Goal: Obtain resource: Obtain resource

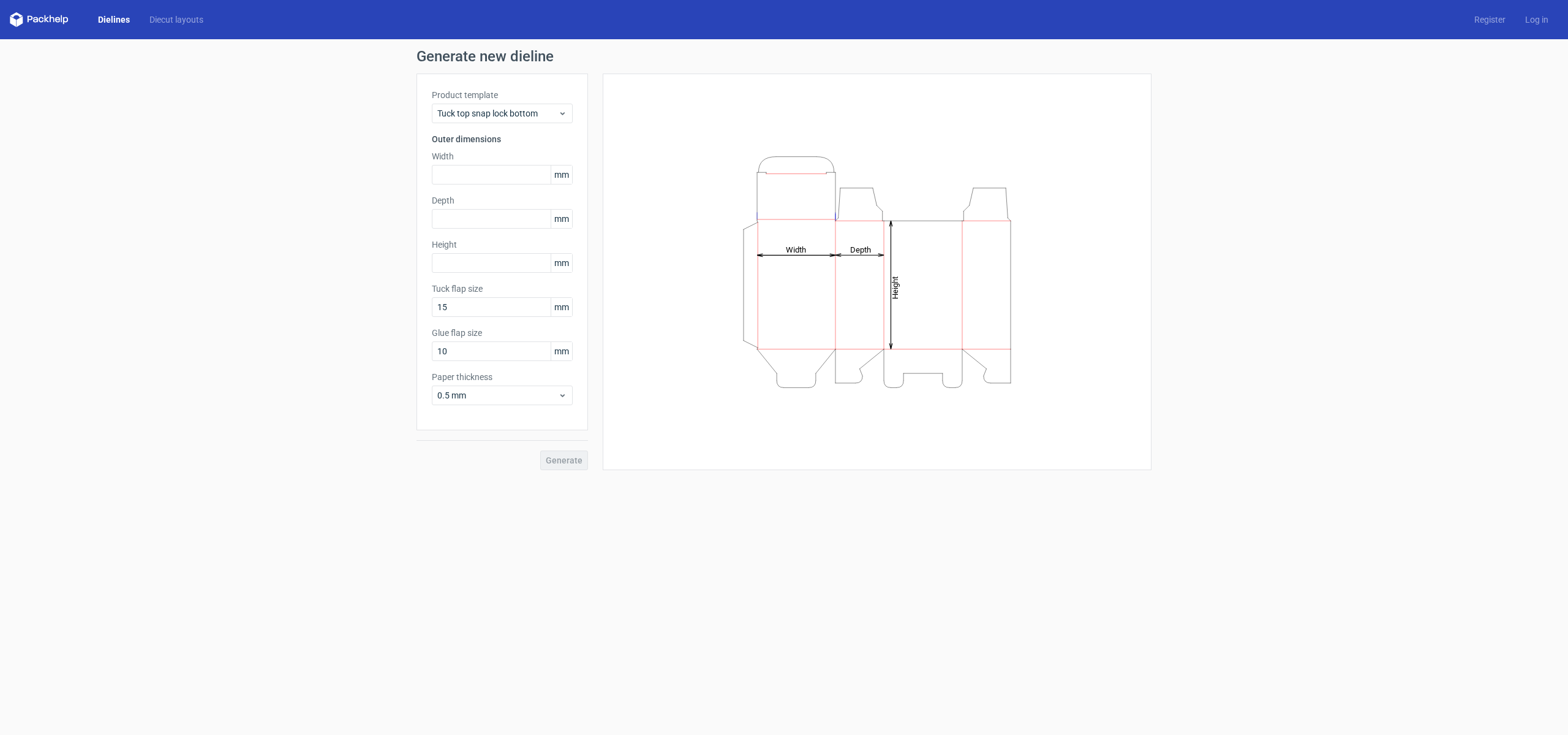
click at [568, 461] on div "Generate" at bounding box center [502, 449] width 172 height 40
click at [510, 271] on input "text" at bounding box center [502, 263] width 141 height 19
type input "65"
click at [500, 210] on input "text" at bounding box center [502, 219] width 141 height 19
type input "65"
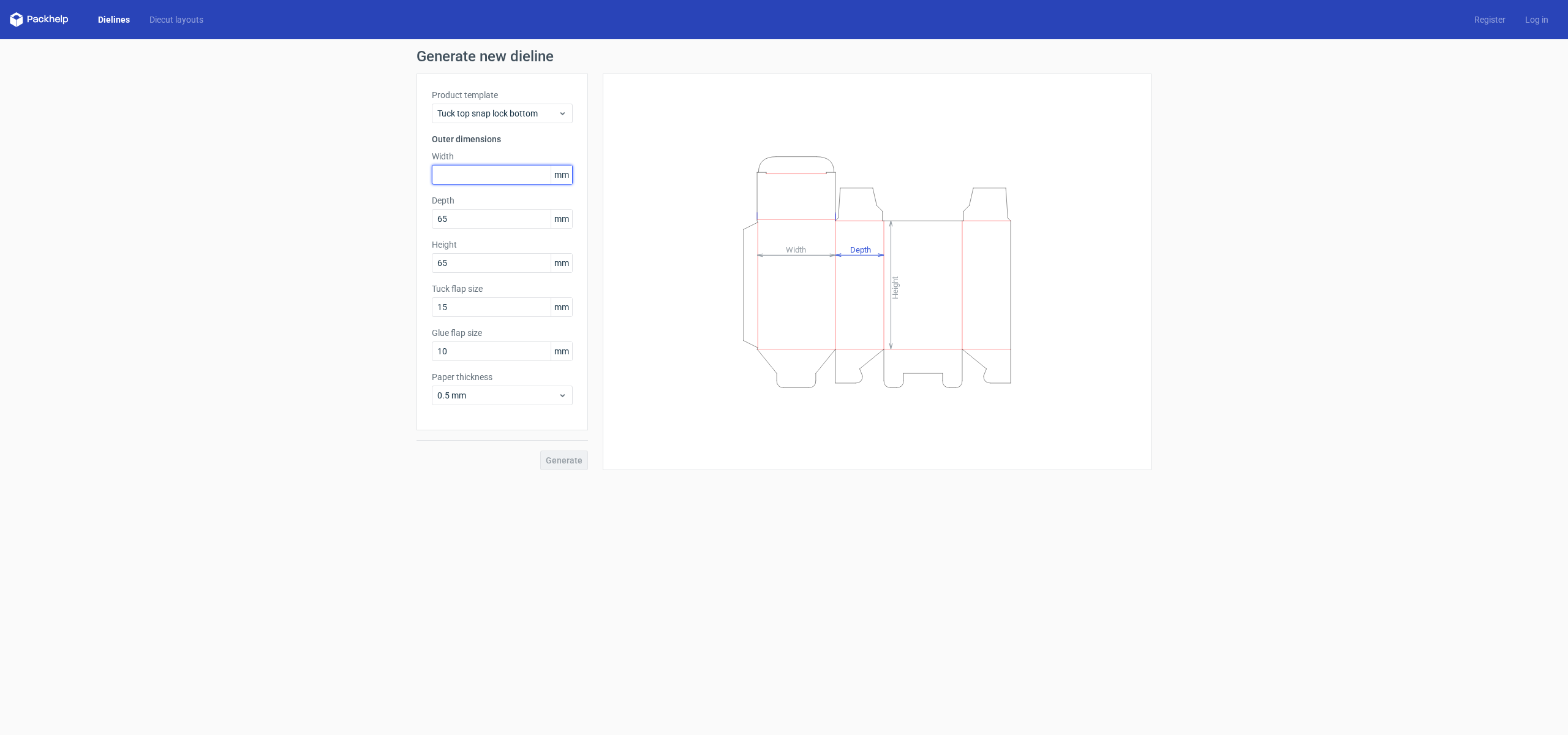
click at [504, 177] on input "text" at bounding box center [502, 175] width 141 height 19
type input "65"
click at [559, 459] on span "Generate" at bounding box center [564, 460] width 37 height 9
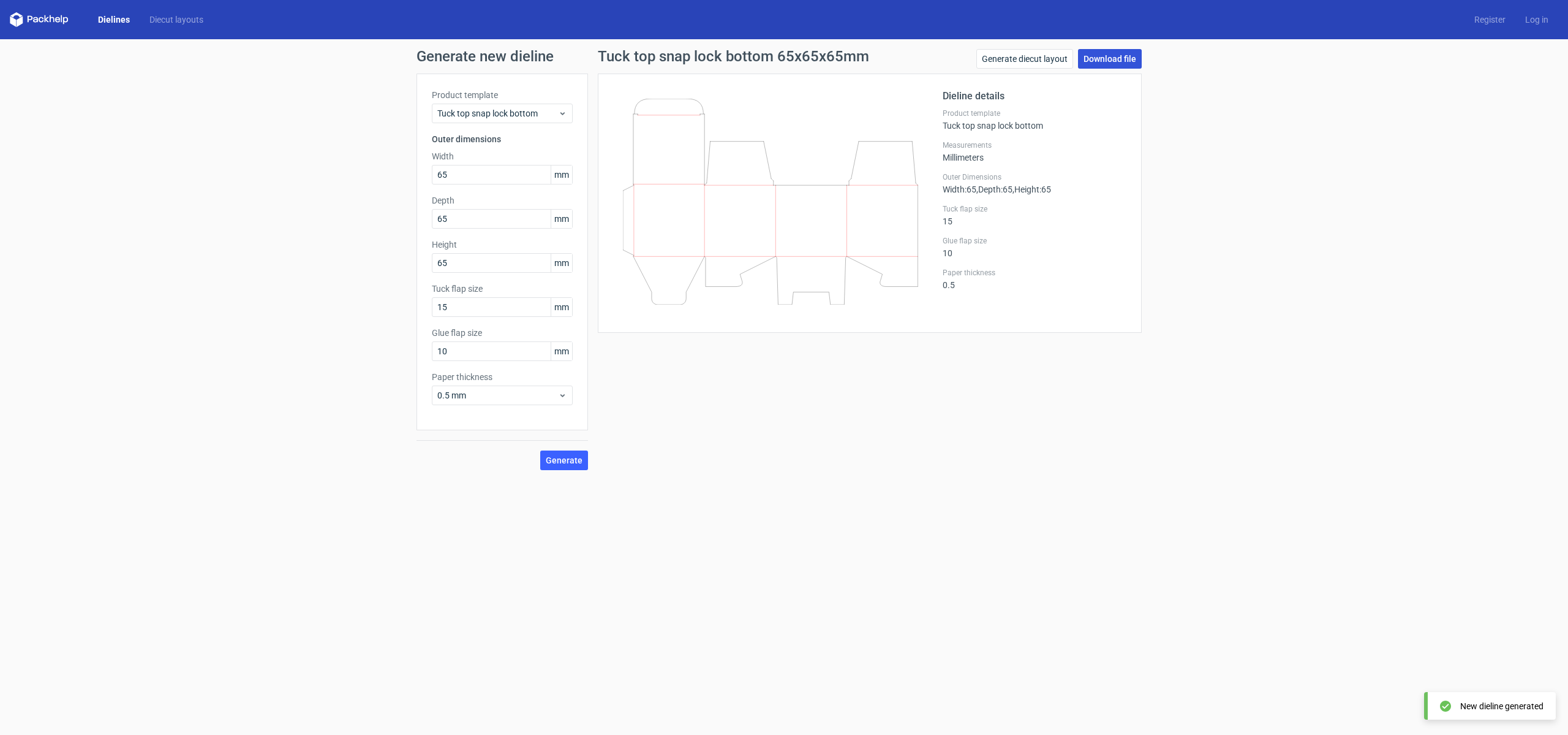
click at [1109, 59] on link "Download file" at bounding box center [1109, 58] width 63 height 19
click at [119, 17] on link "Dielines" at bounding box center [113, 19] width 51 height 12
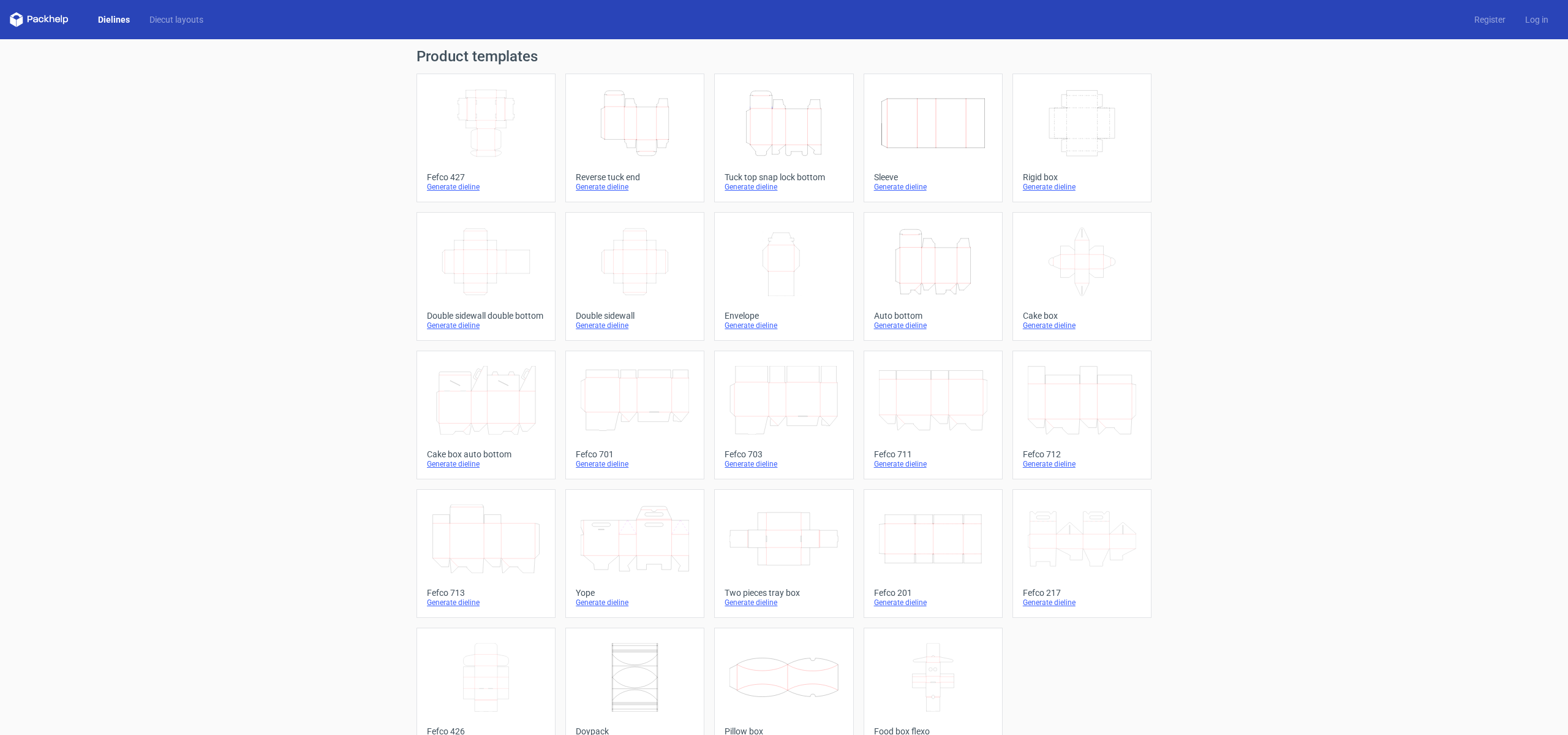
click at [743, 131] on icon "Height Depth Width" at bounding box center [784, 123] width 108 height 69
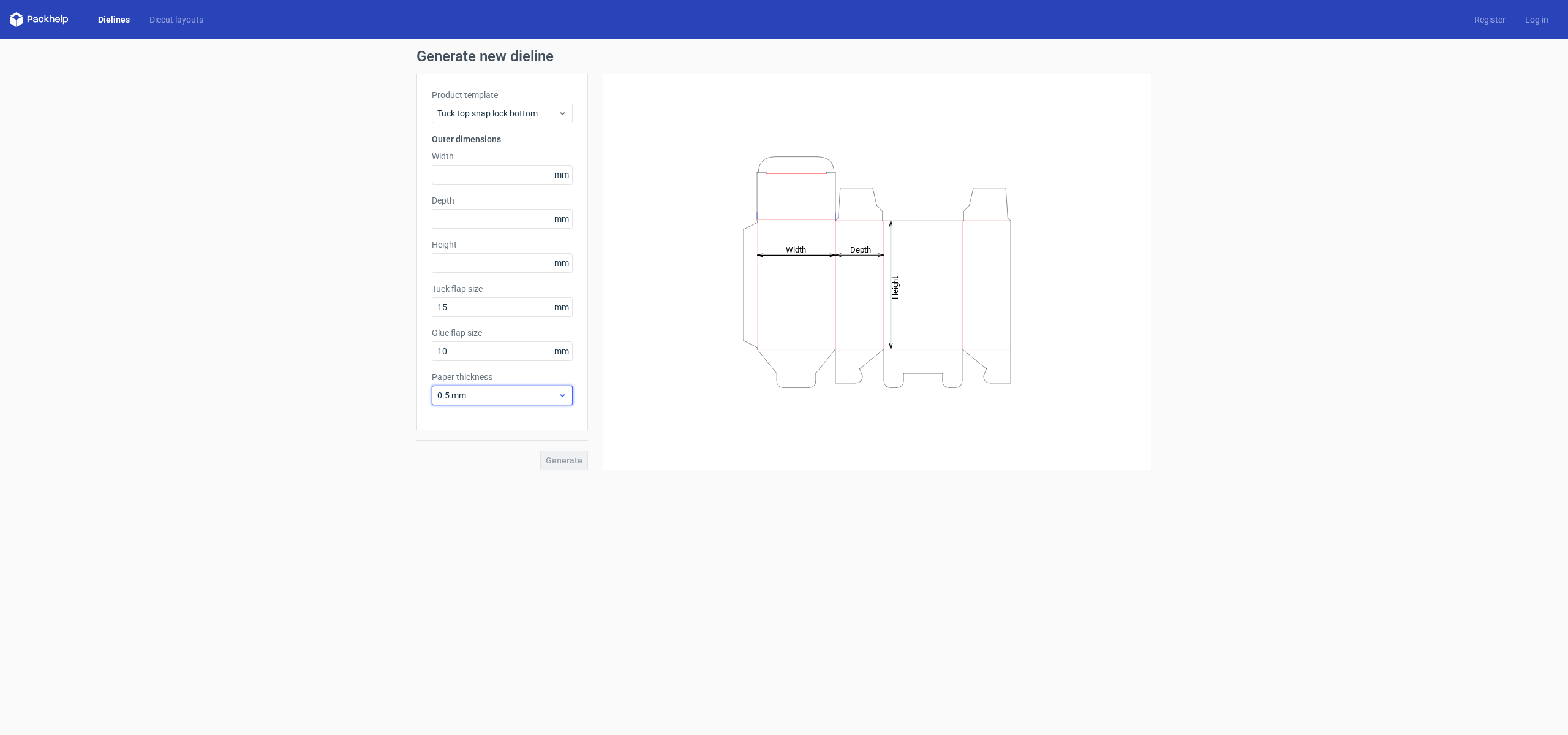
click at [563, 390] on icon at bounding box center [562, 395] width 9 height 10
click at [559, 113] on icon at bounding box center [562, 113] width 9 height 10
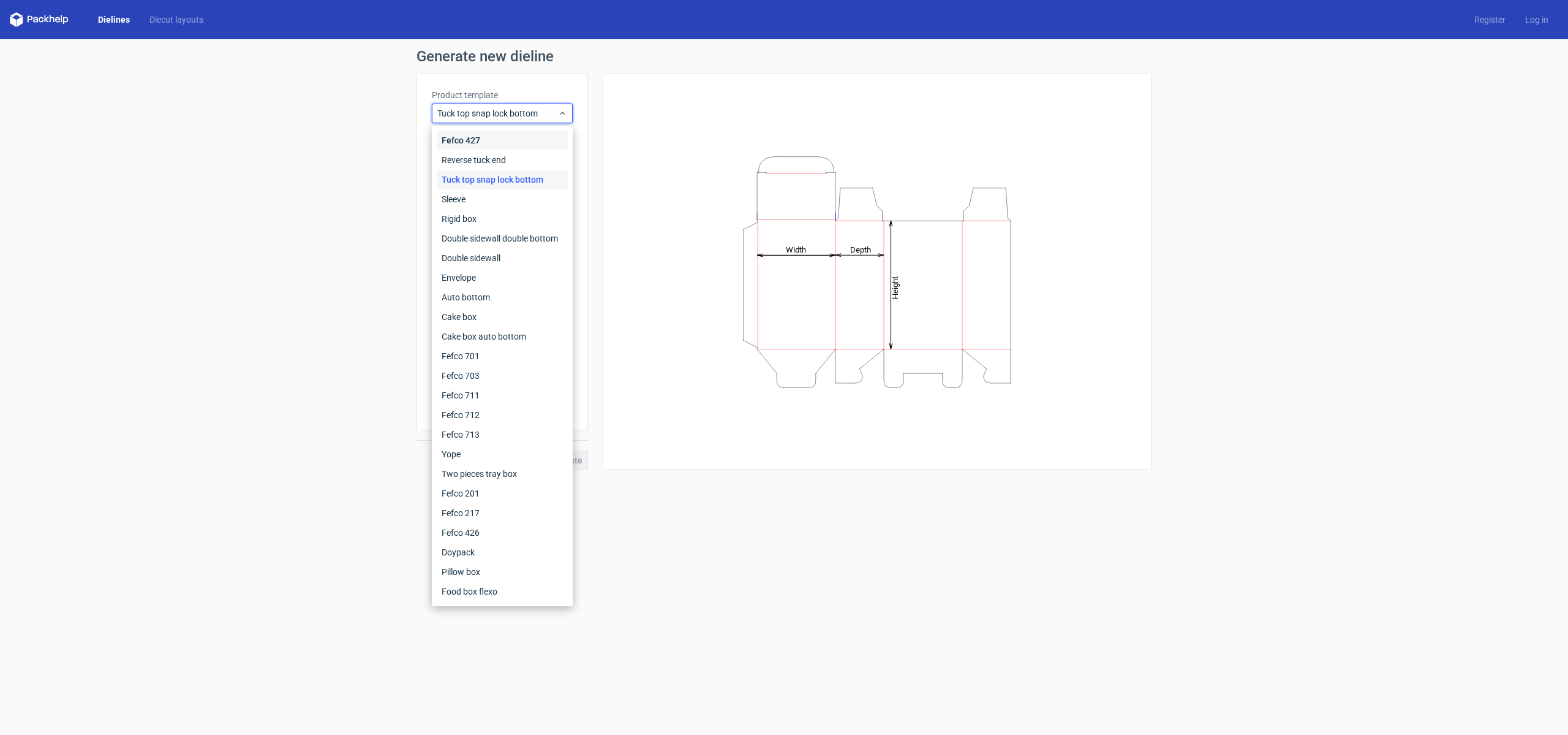
click at [528, 133] on div "Fefco 427" at bounding box center [502, 140] width 131 height 19
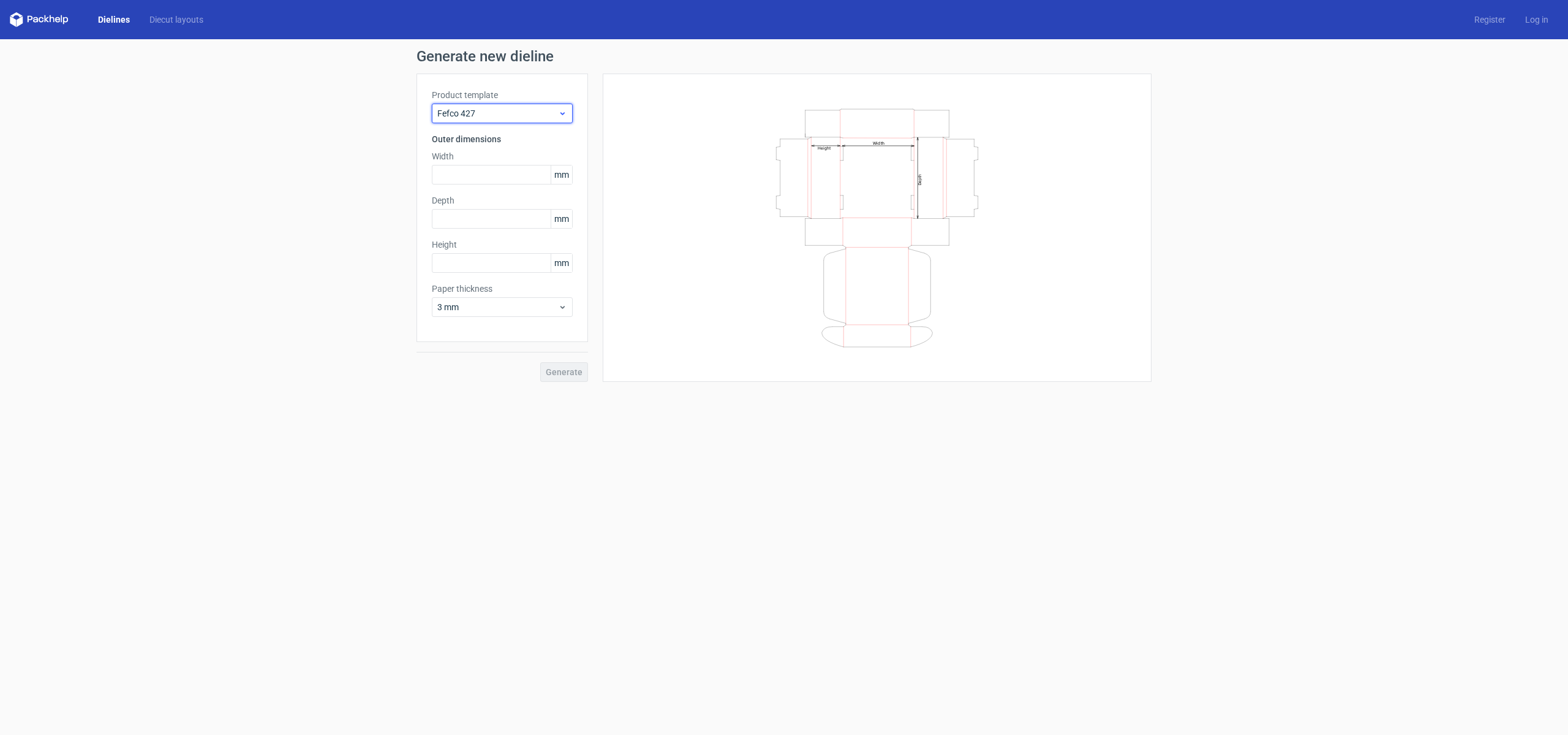
click at [558, 115] on icon at bounding box center [562, 113] width 9 height 10
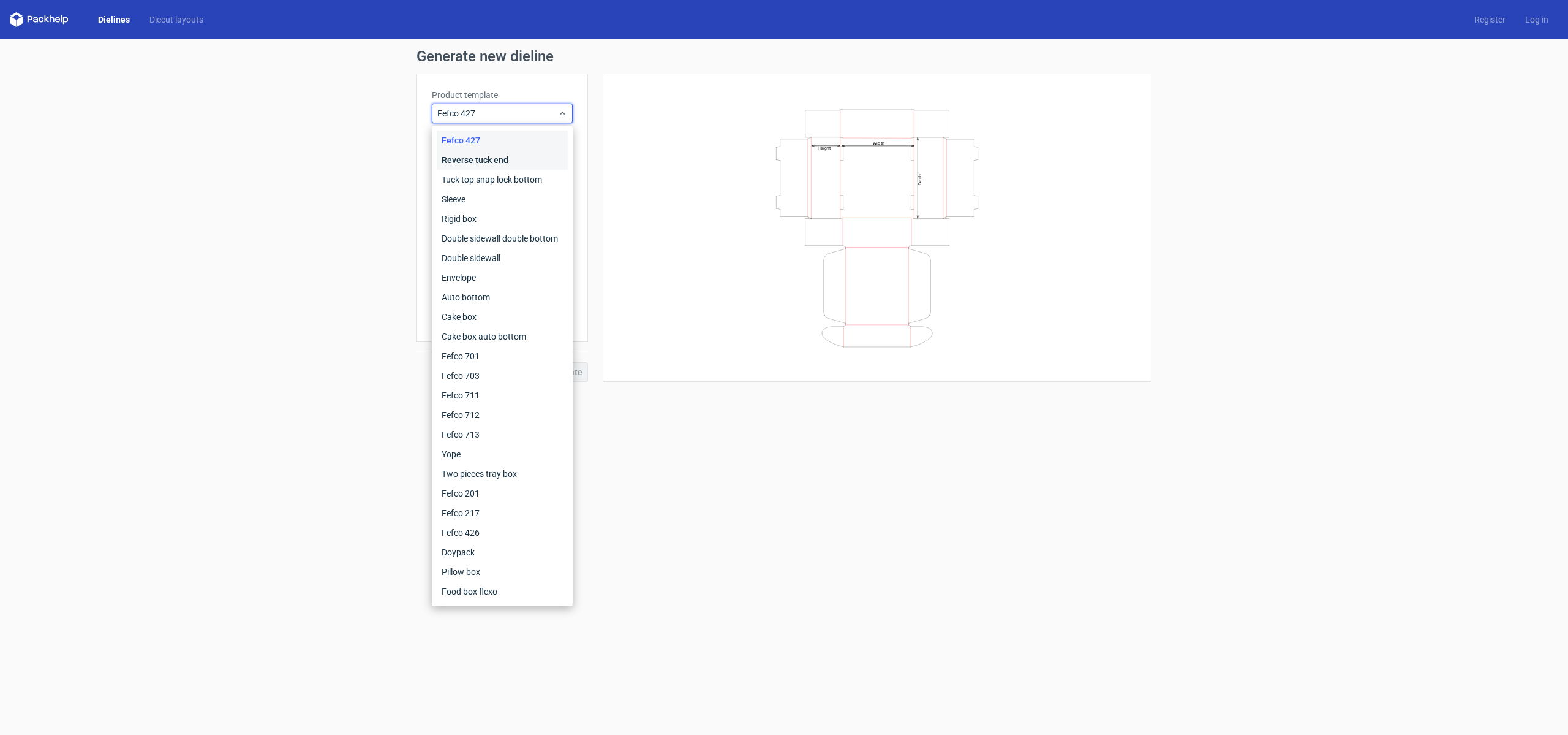
click at [513, 156] on div "Reverse tuck end" at bounding box center [502, 159] width 131 height 19
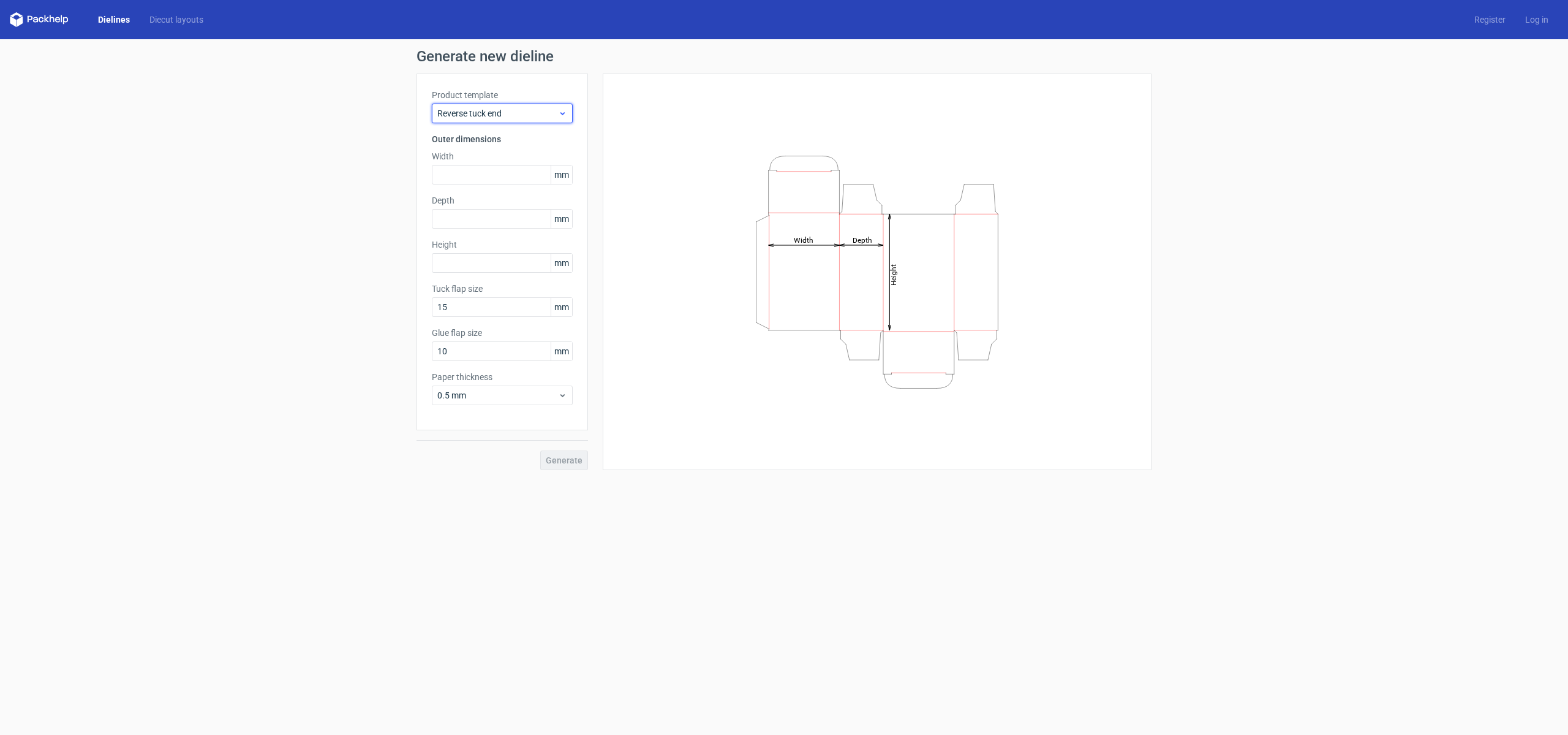
click at [525, 105] on div "Reverse tuck end" at bounding box center [502, 113] width 141 height 19
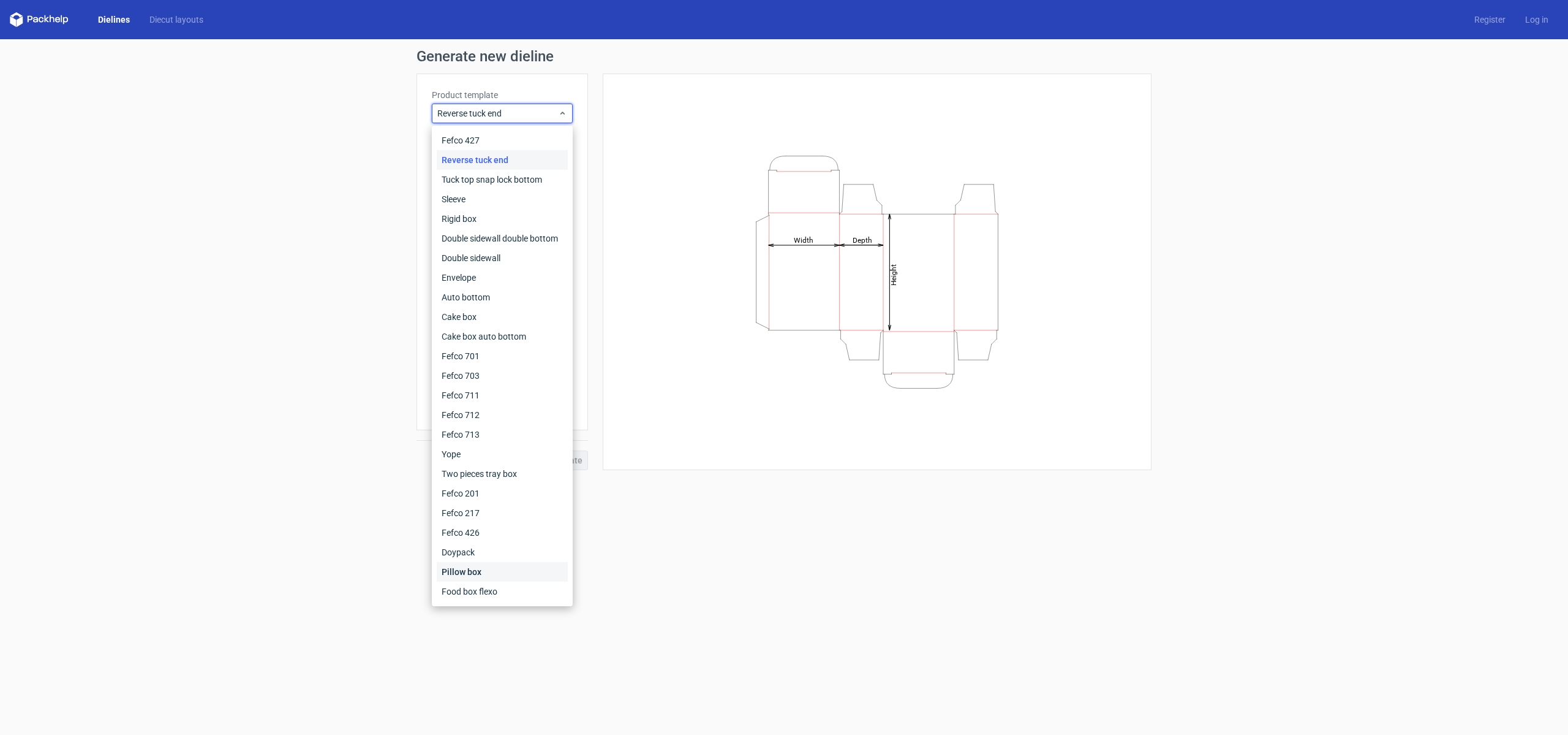
click at [482, 577] on div "Pillow box" at bounding box center [502, 571] width 131 height 19
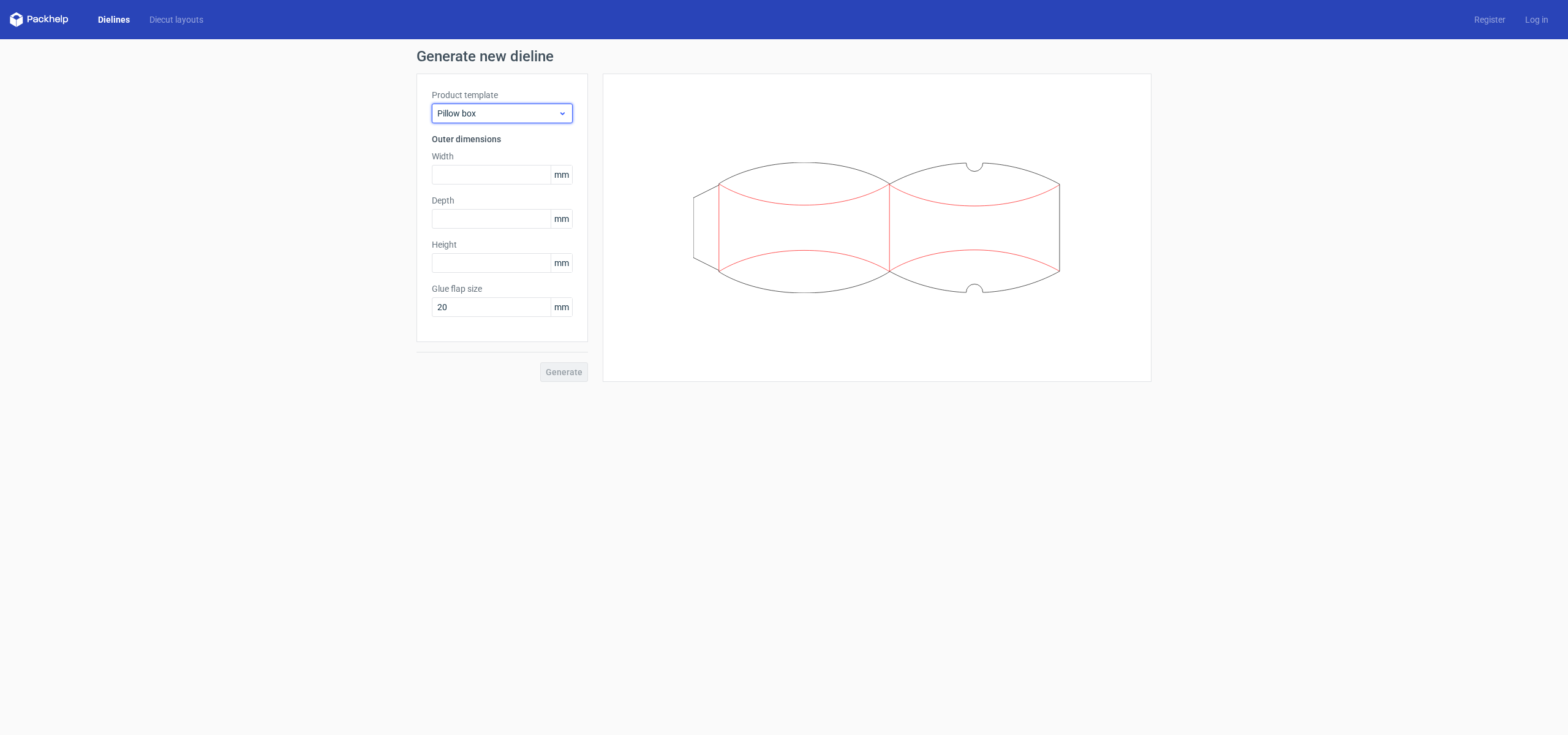
click at [510, 110] on span "Pillow box" at bounding box center [497, 113] width 120 height 12
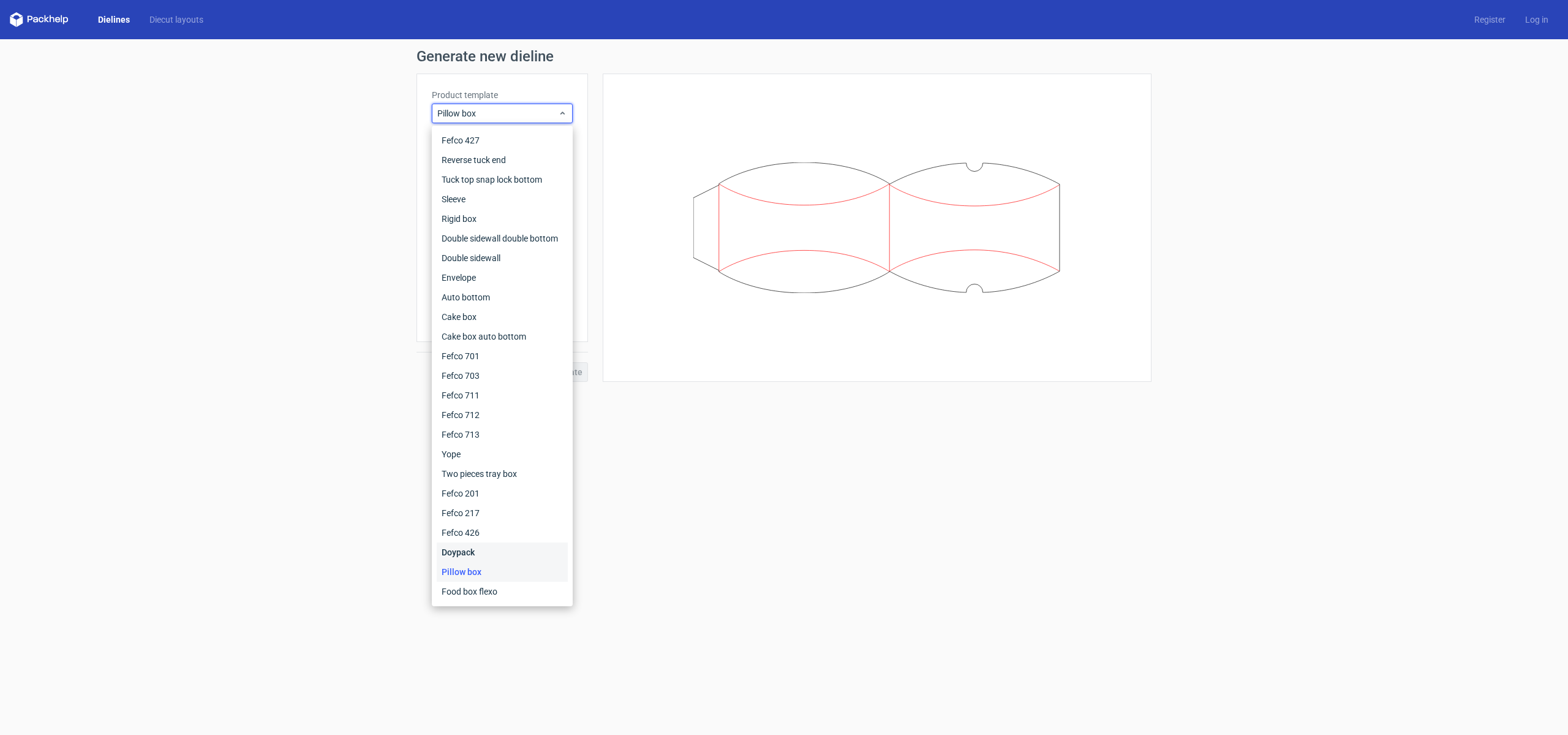
click at [482, 547] on div "Doypack" at bounding box center [502, 552] width 131 height 19
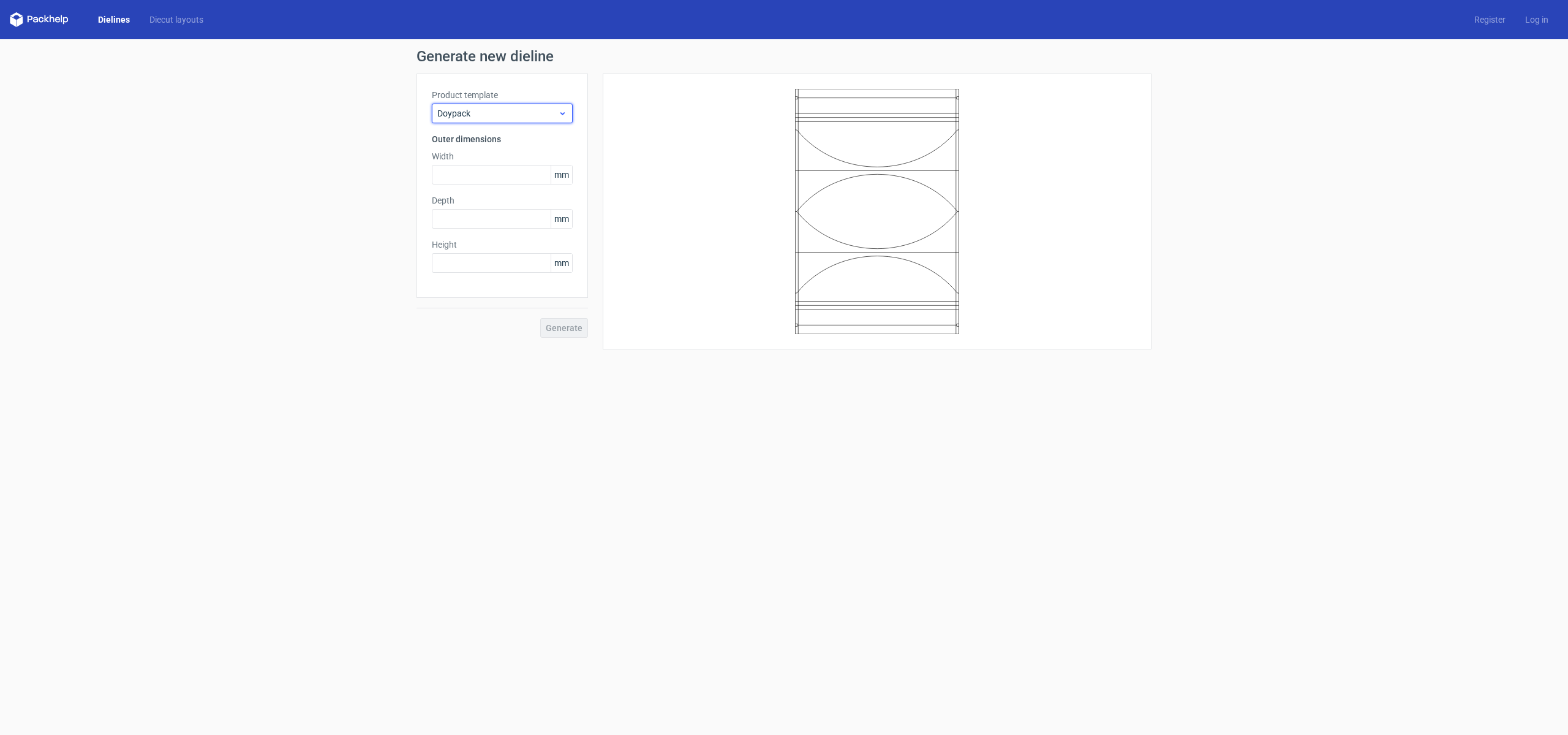
click at [526, 115] on span "Doypack" at bounding box center [497, 113] width 120 height 12
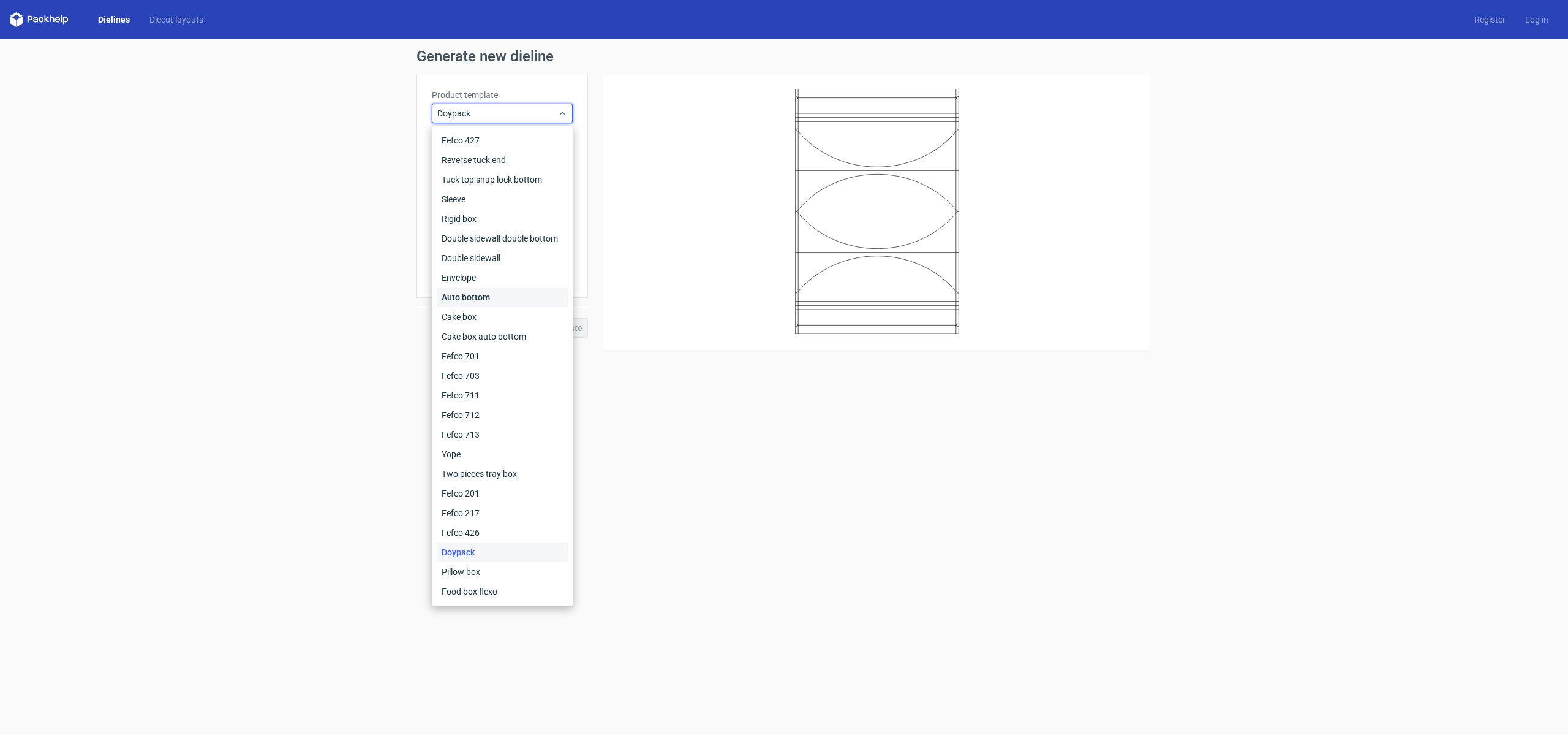
click at [548, 300] on div "Auto bottom" at bounding box center [502, 296] width 131 height 19
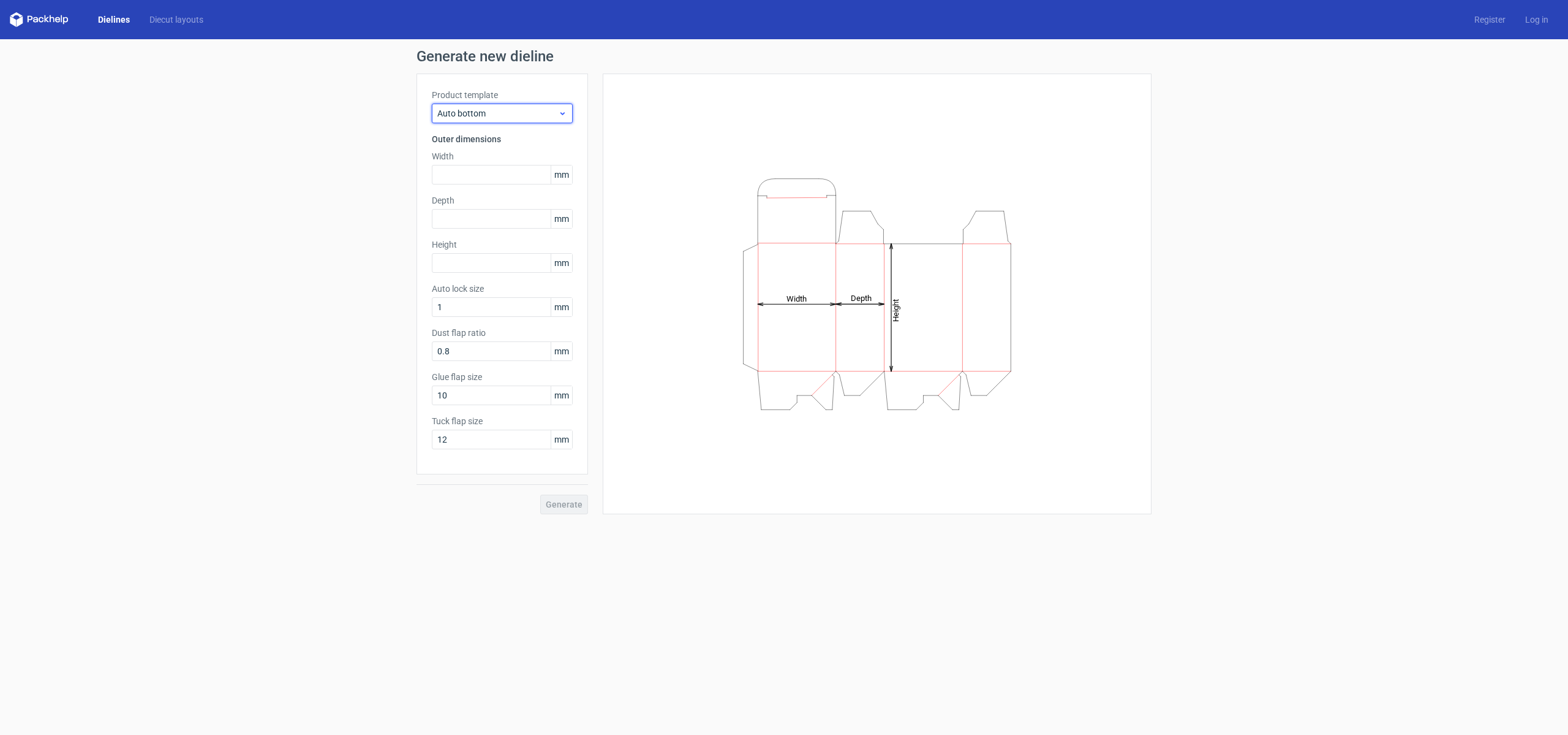
click at [544, 112] on span "Auto bottom" at bounding box center [497, 113] width 120 height 12
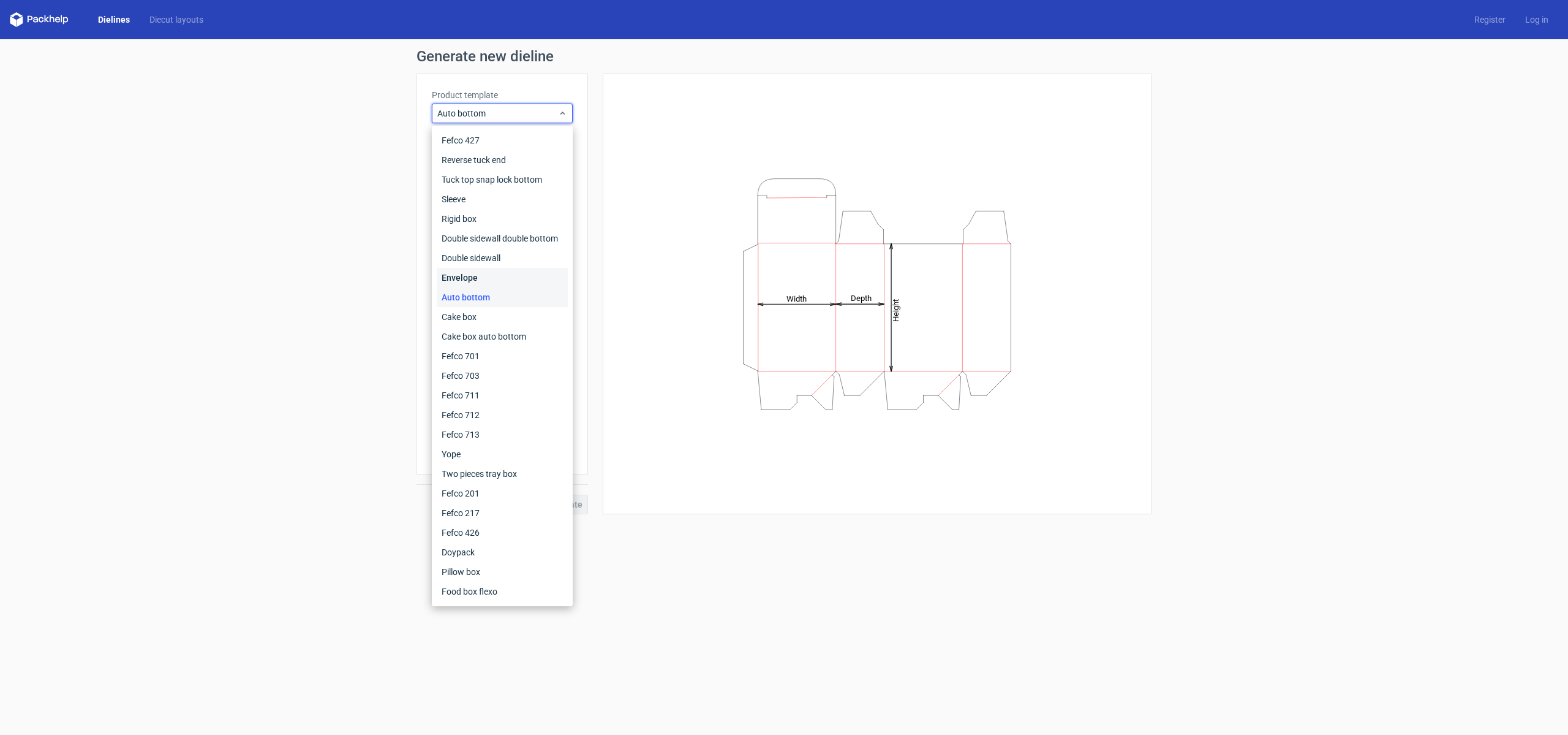
click at [493, 283] on div "Envelope" at bounding box center [502, 277] width 131 height 19
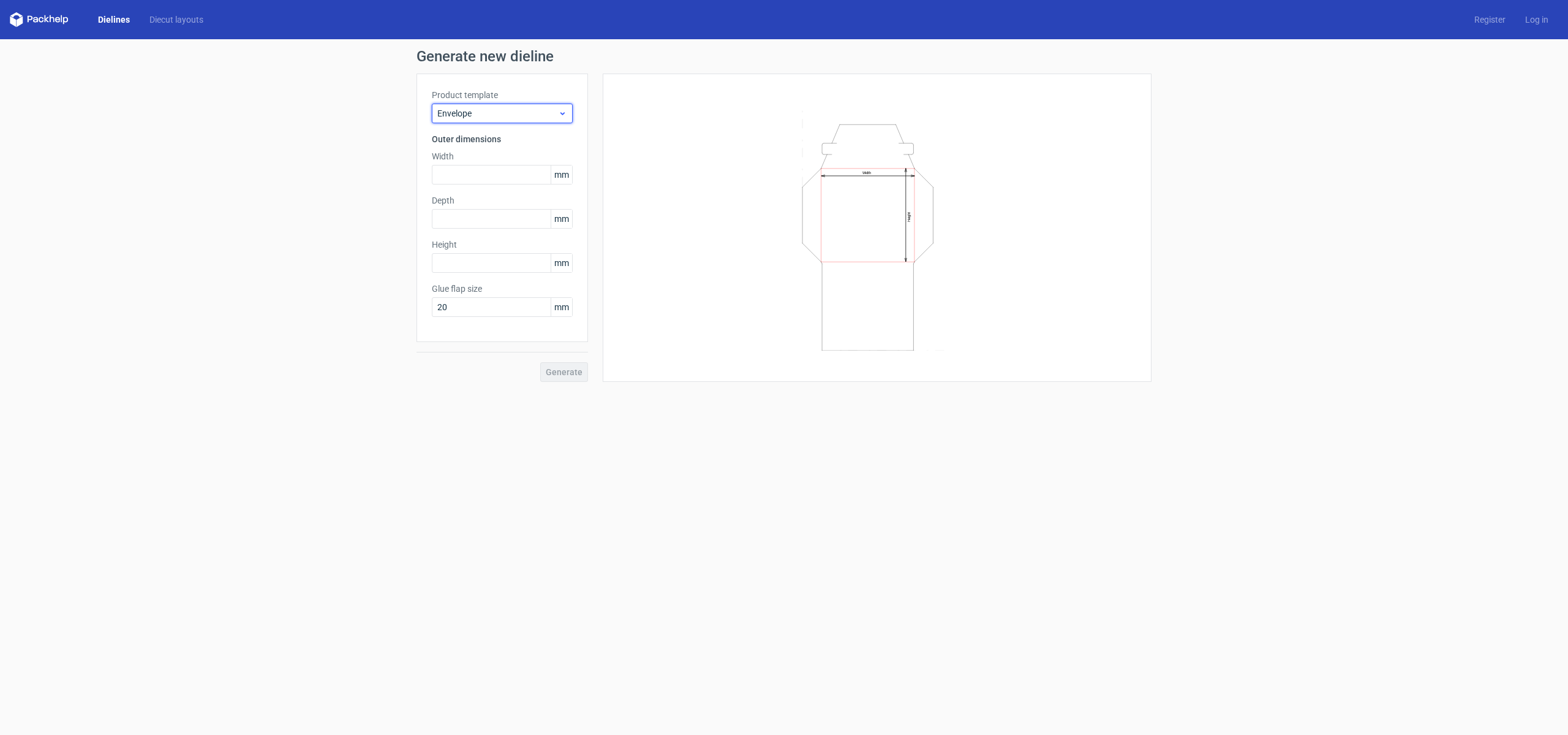
click at [536, 120] on div "Envelope" at bounding box center [502, 113] width 141 height 19
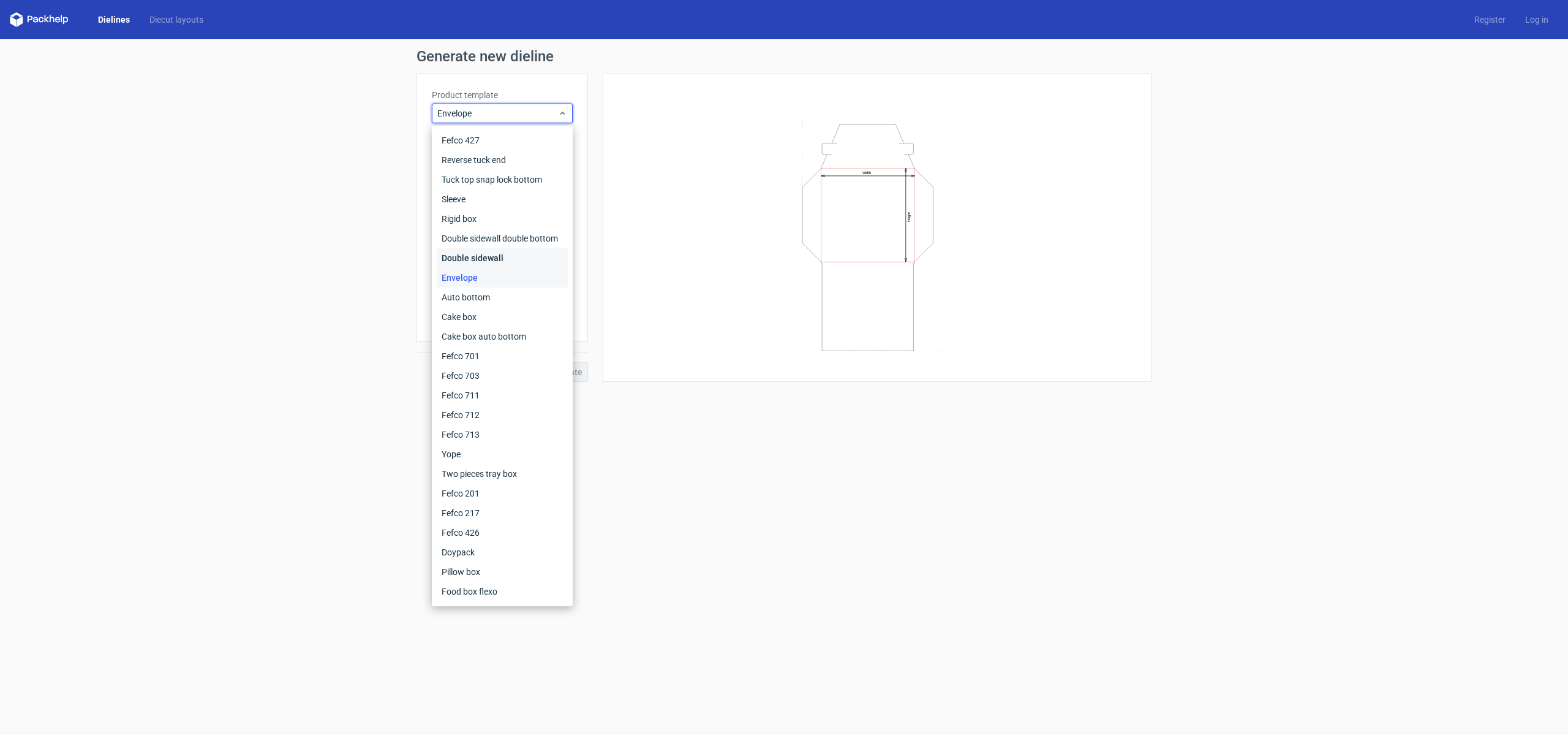
click at [502, 259] on div "Double sidewall" at bounding box center [502, 258] width 131 height 19
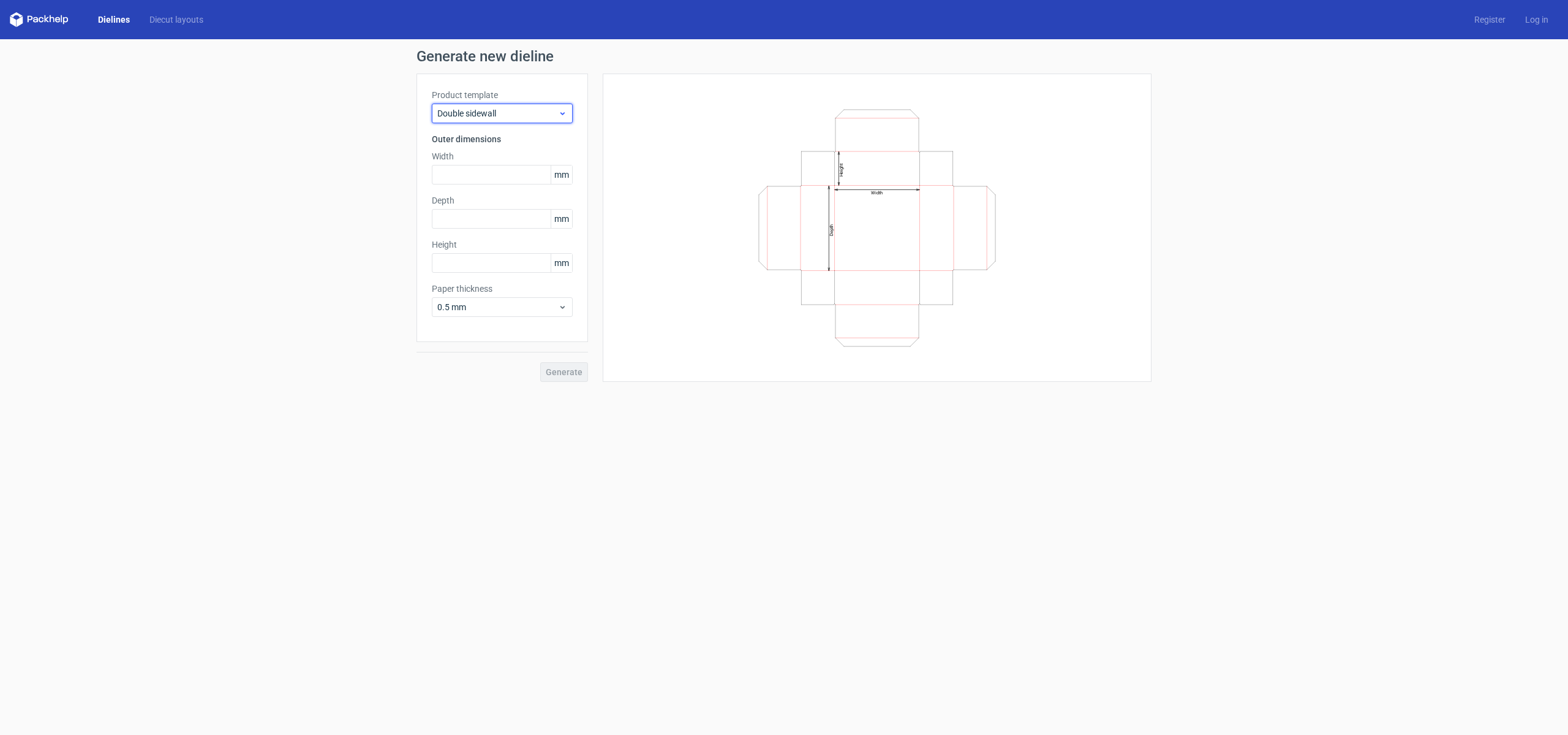
click at [512, 110] on span "Double sidewall" at bounding box center [497, 113] width 120 height 12
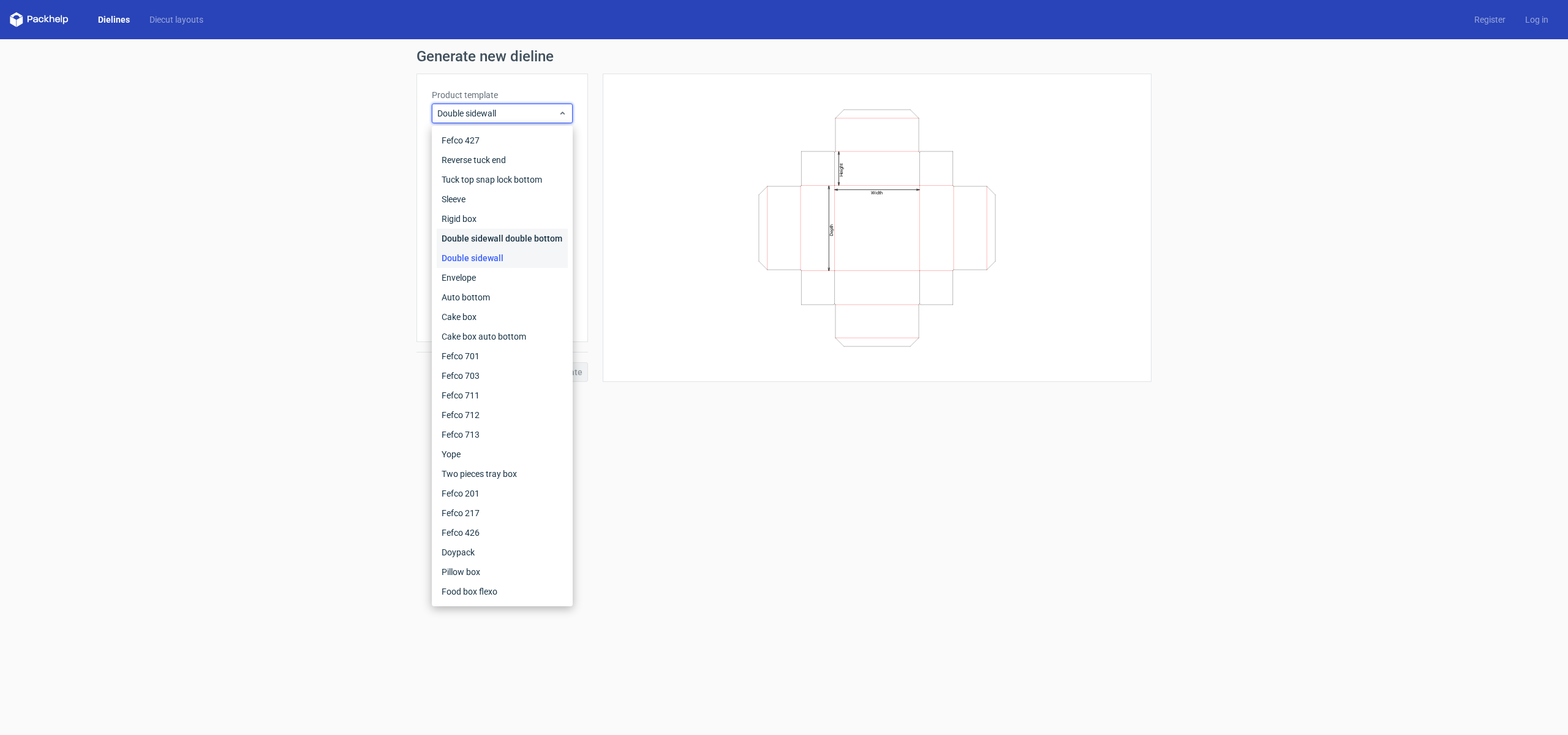
click at [508, 244] on div "Double sidewall double bottom" at bounding box center [502, 238] width 131 height 19
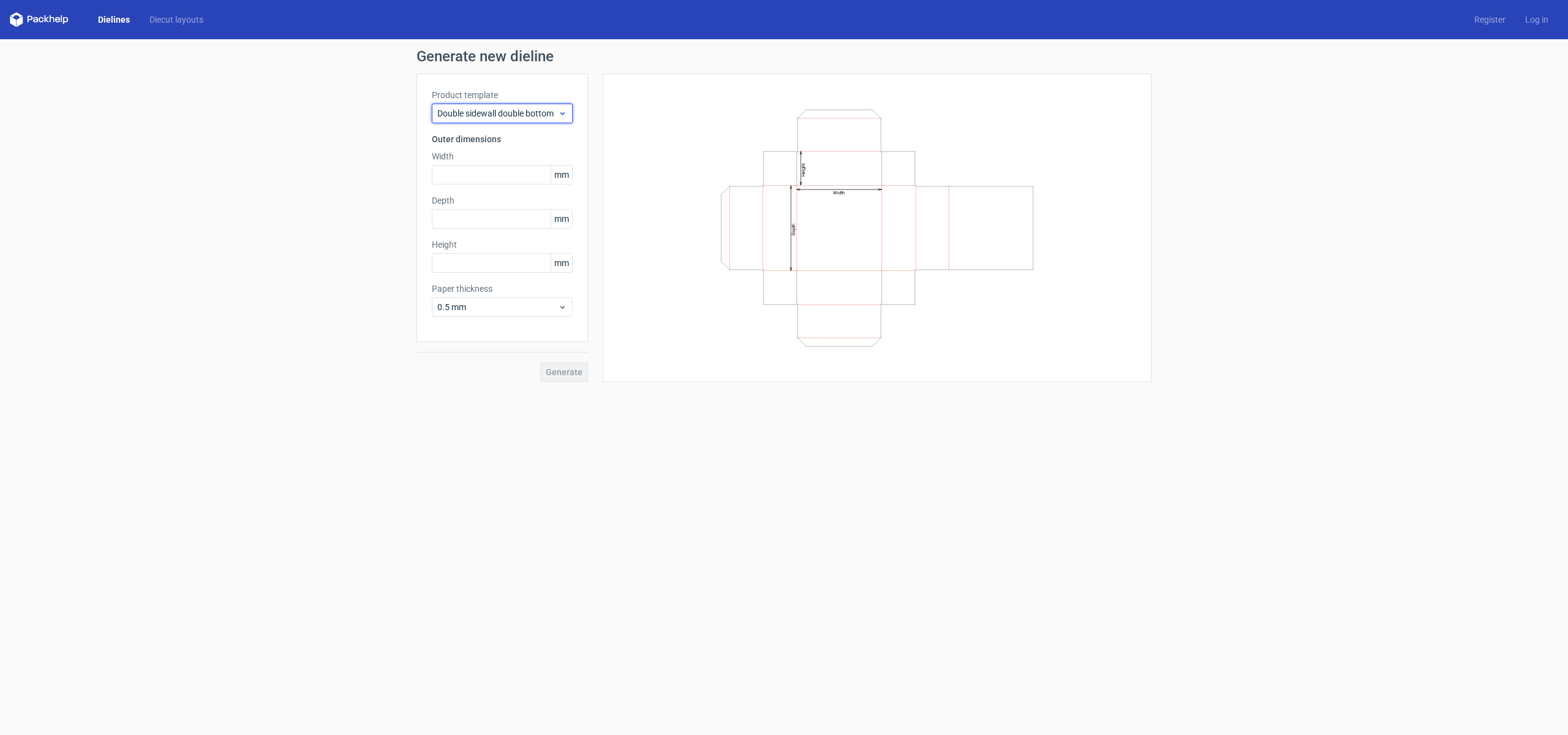
click at [533, 115] on span "Double sidewall double bottom" at bounding box center [497, 113] width 120 height 12
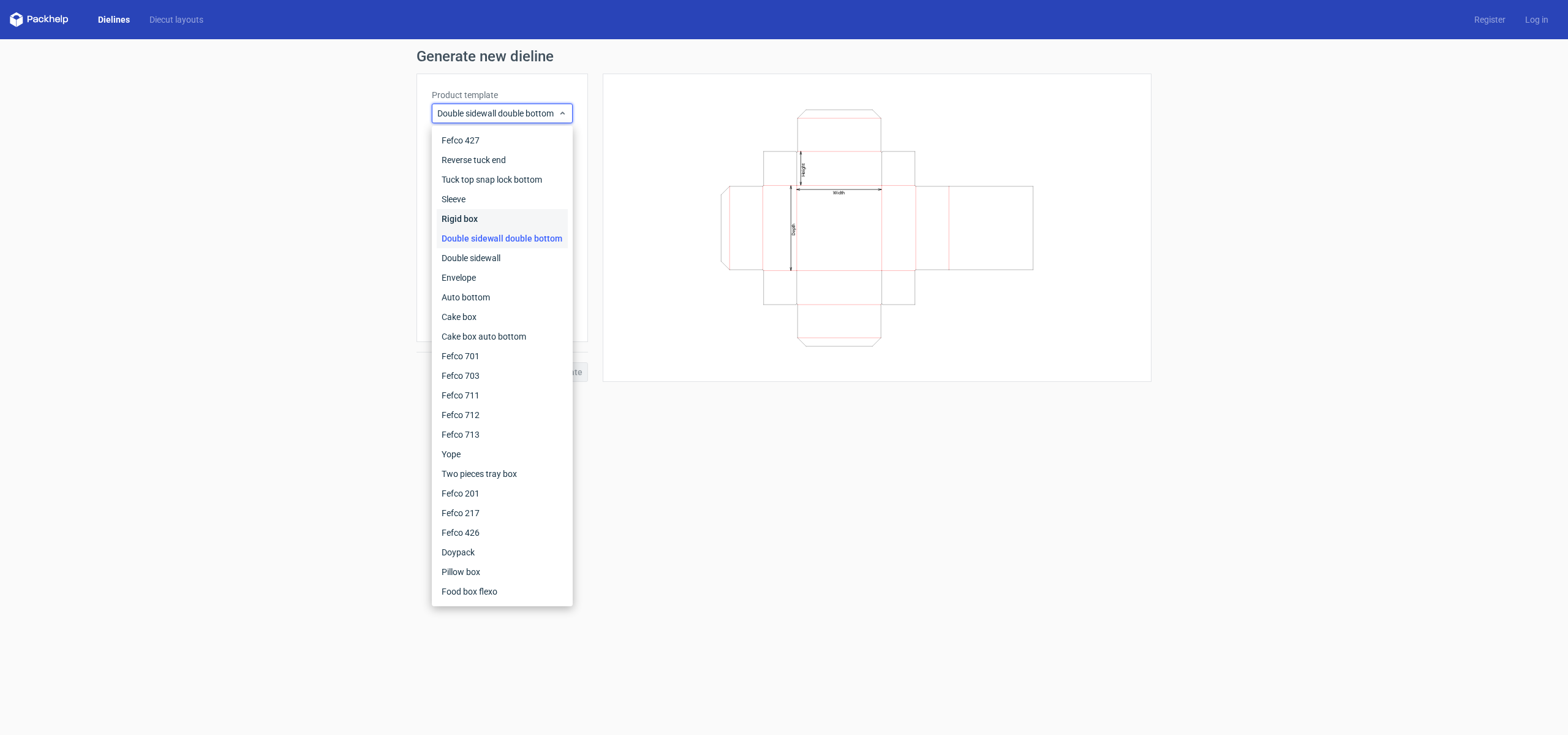
click at [485, 210] on div "Rigid box" at bounding box center [502, 219] width 131 height 19
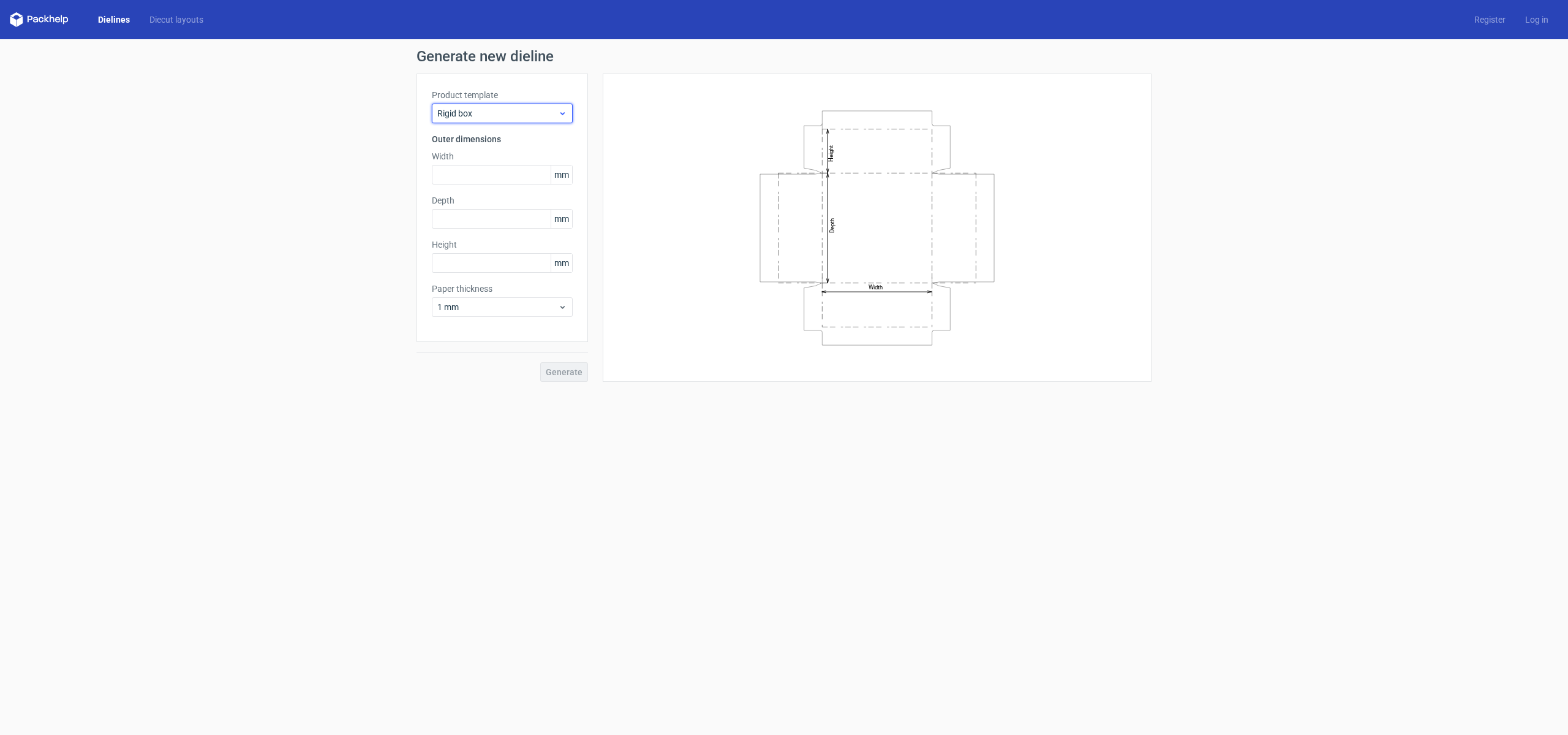
click at [523, 112] on span "Rigid box" at bounding box center [497, 113] width 120 height 12
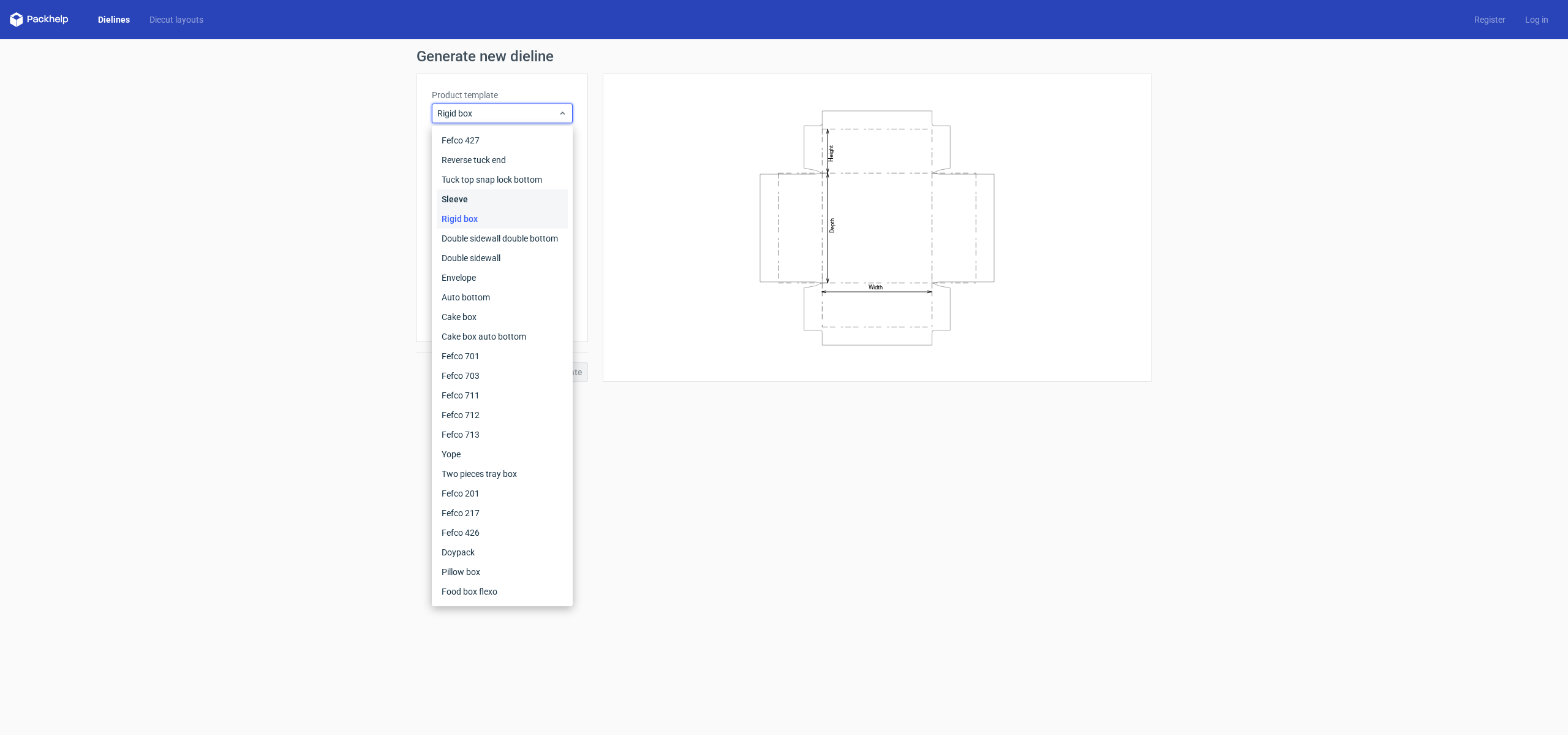
click at [493, 201] on div "Sleeve" at bounding box center [502, 199] width 131 height 19
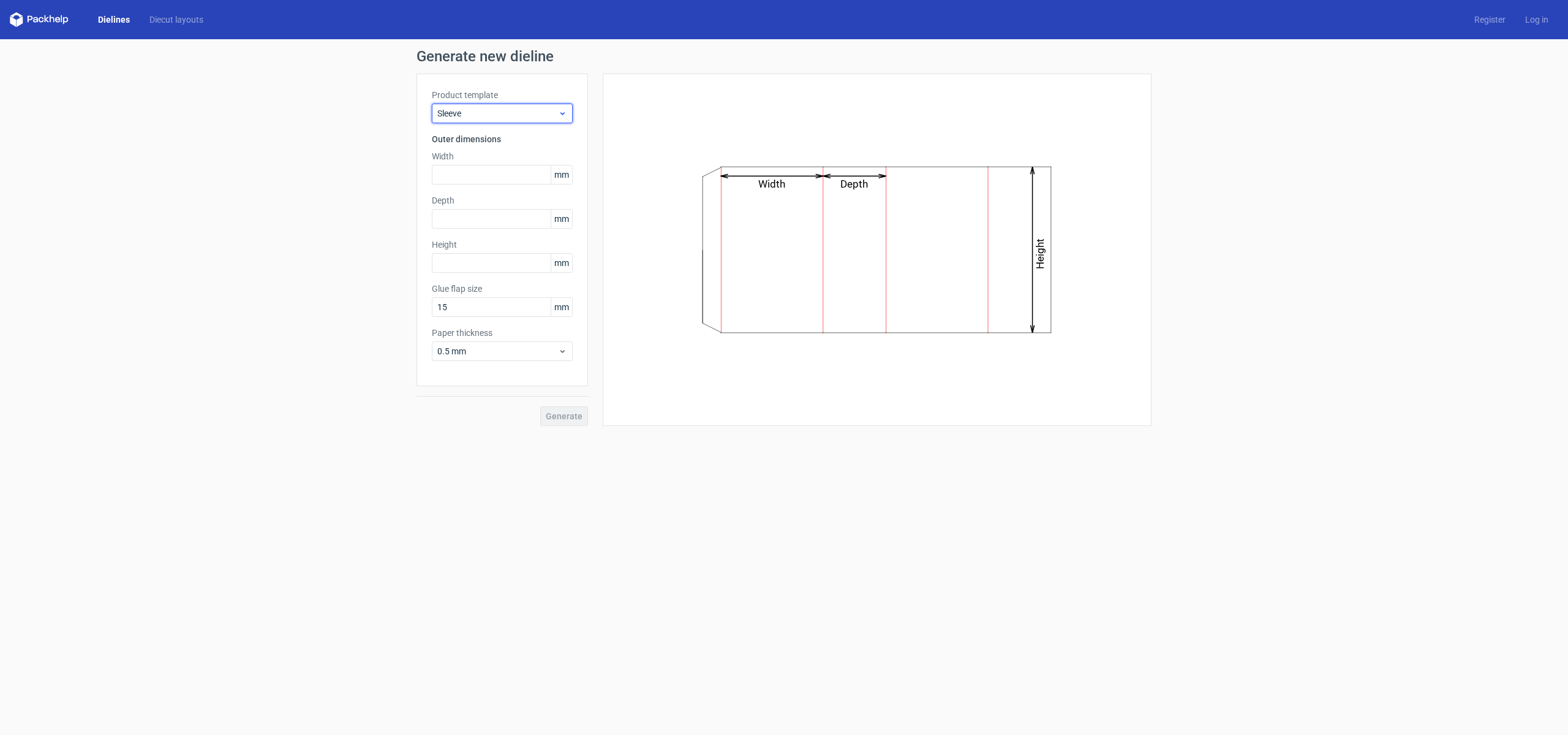
click at [527, 116] on span "Sleeve" at bounding box center [497, 113] width 120 height 12
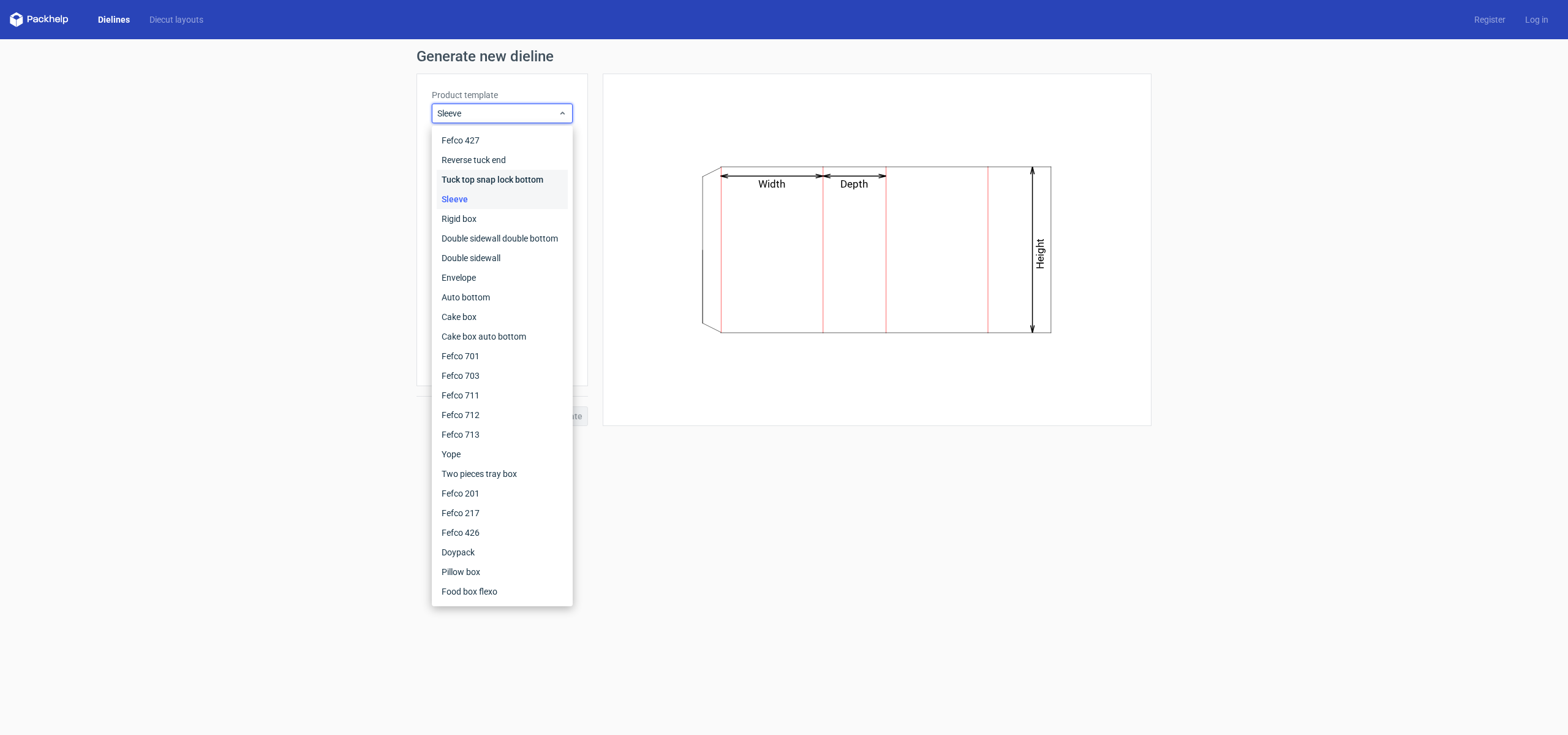
click at [499, 175] on div "Tuck top snap lock bottom" at bounding box center [502, 179] width 131 height 19
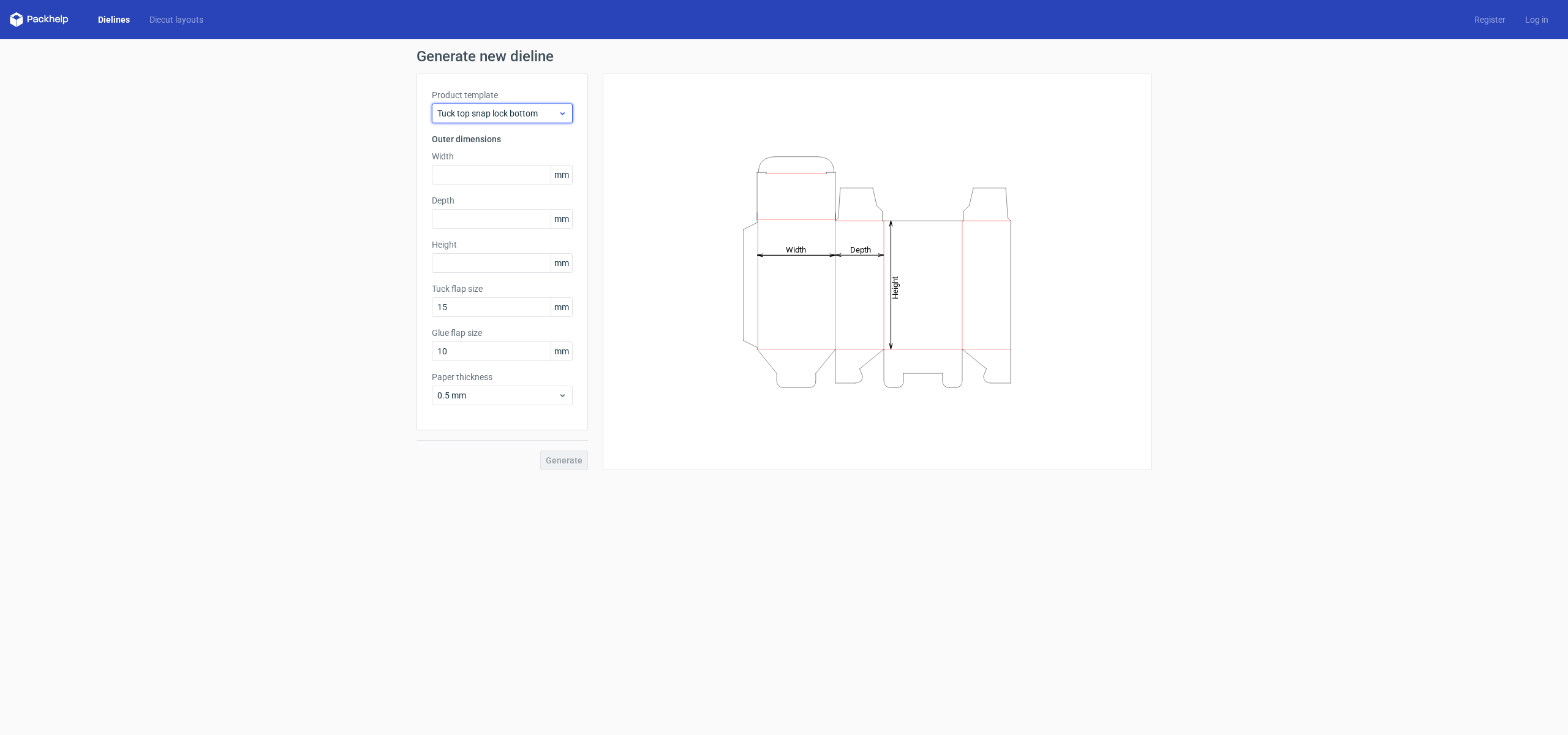
click at [534, 110] on span "Tuck top snap lock bottom" at bounding box center [497, 113] width 120 height 12
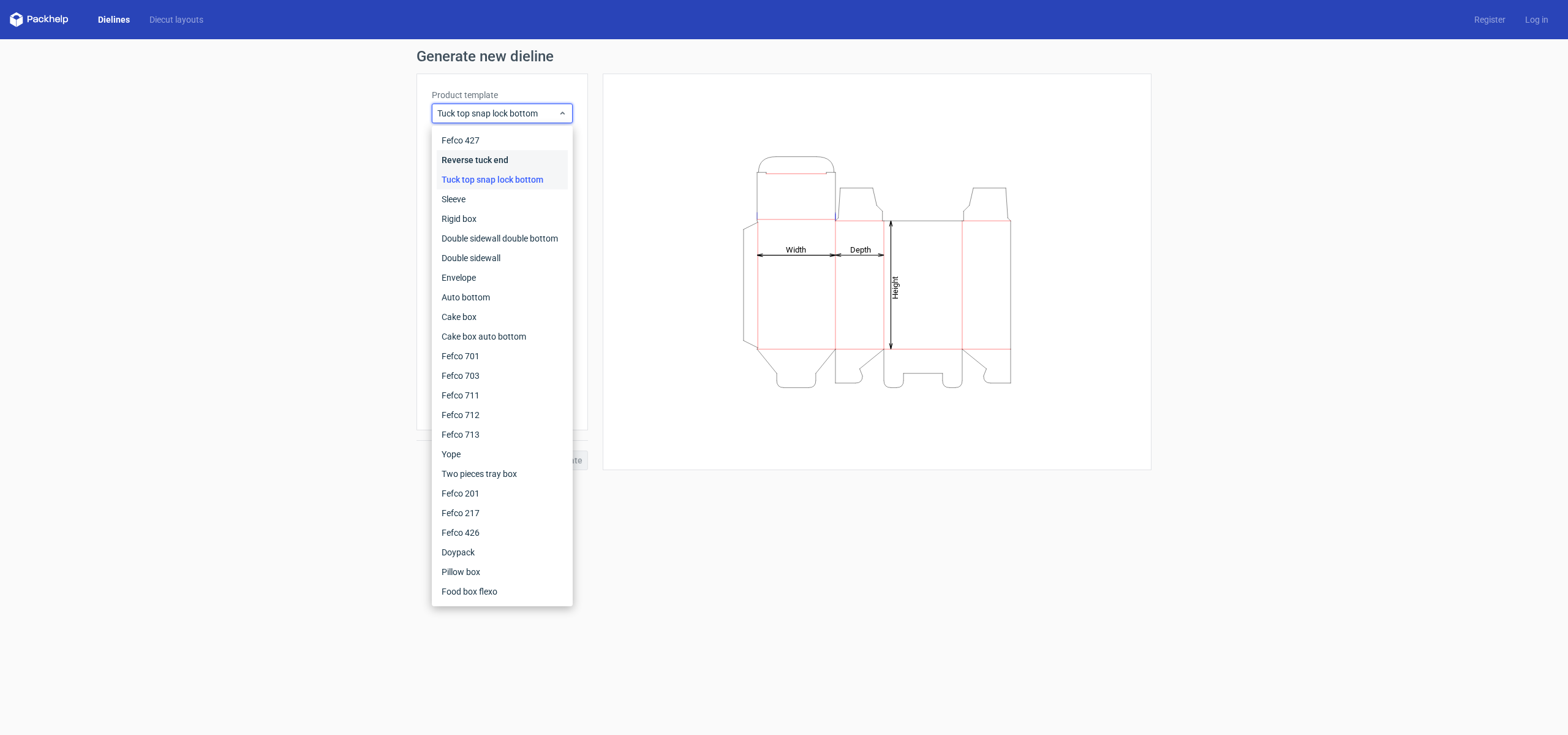
click at [505, 153] on div "Reverse tuck end" at bounding box center [502, 159] width 131 height 19
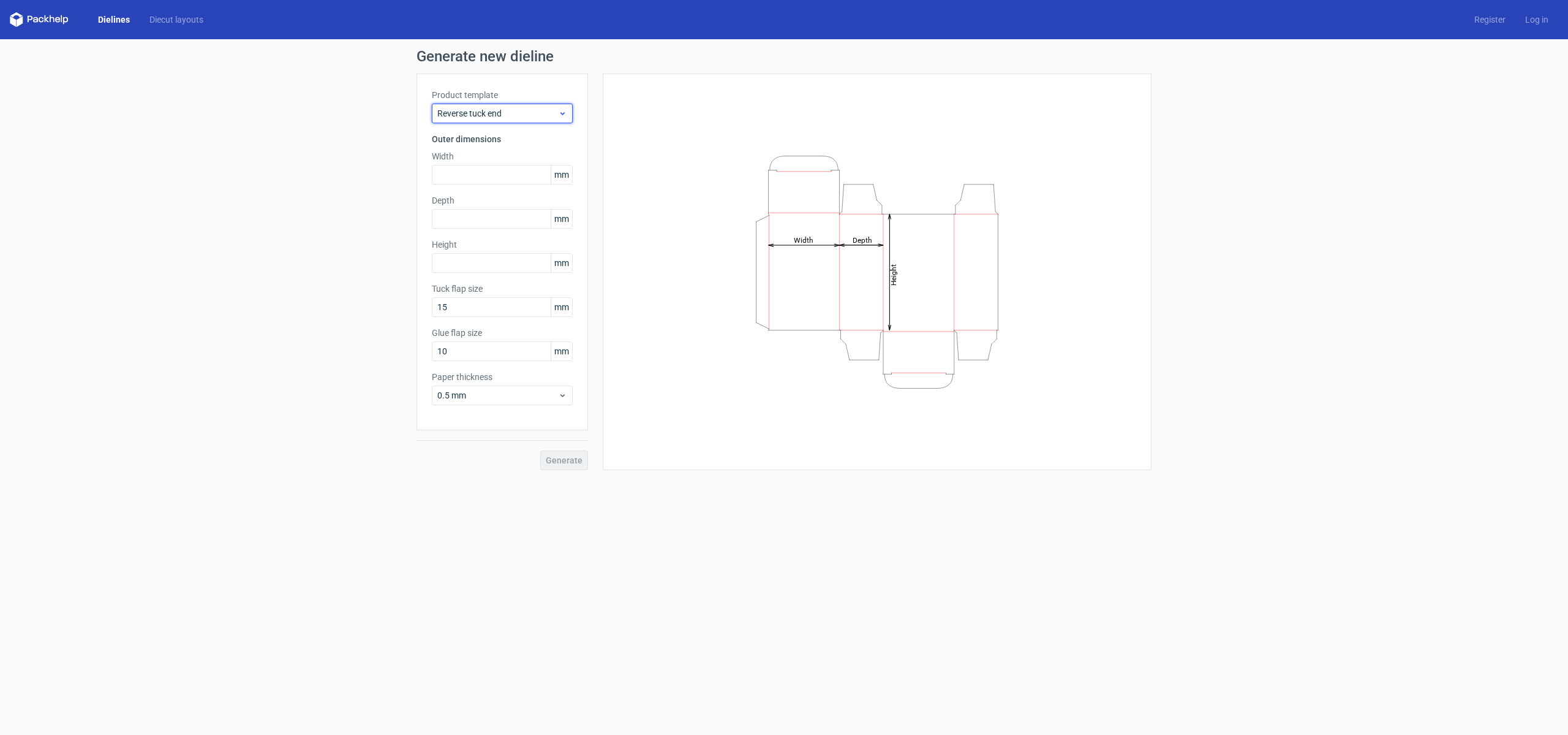
click at [526, 116] on span "Reverse tuck end" at bounding box center [497, 113] width 120 height 12
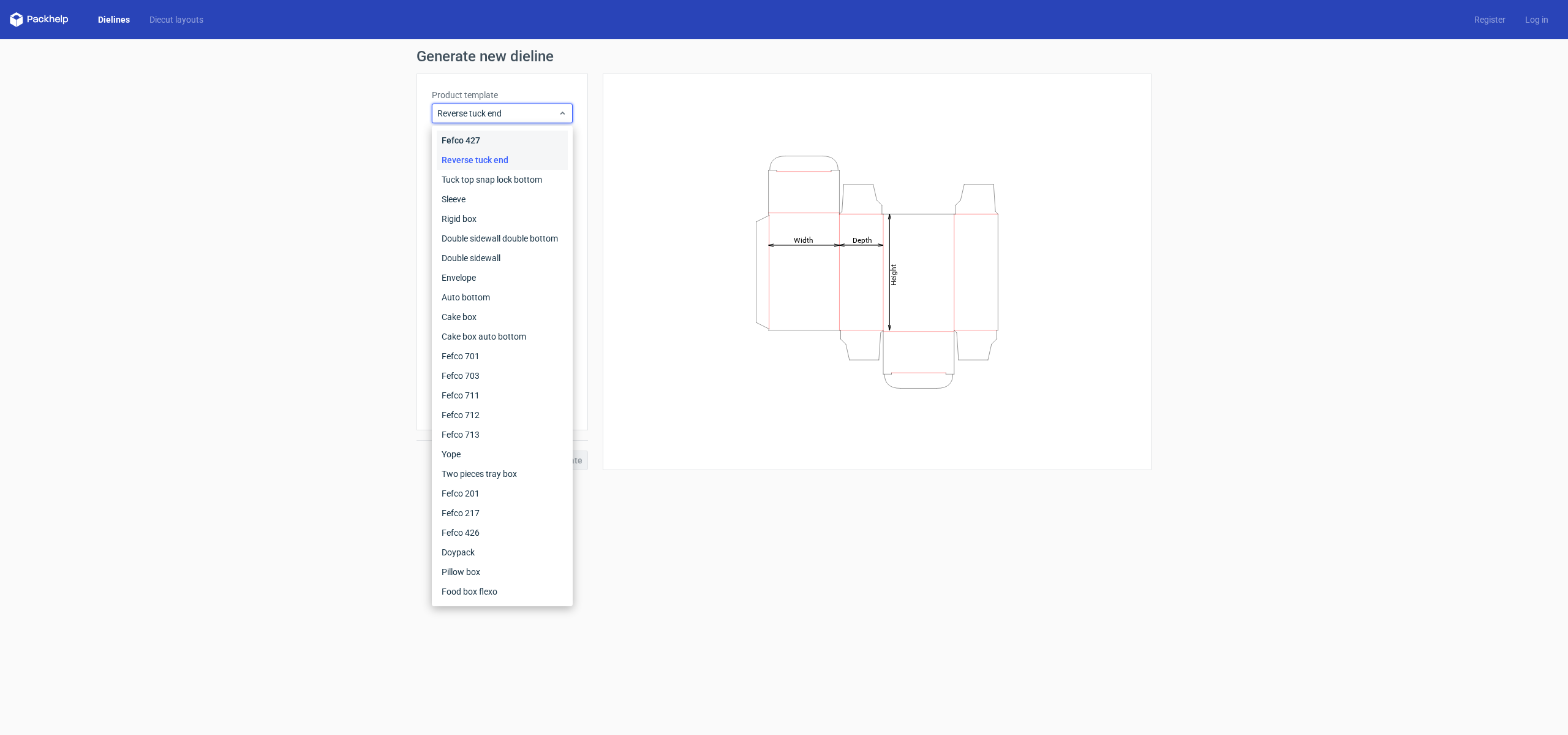
click at [515, 149] on div "Fefco 427" at bounding box center [502, 140] width 131 height 19
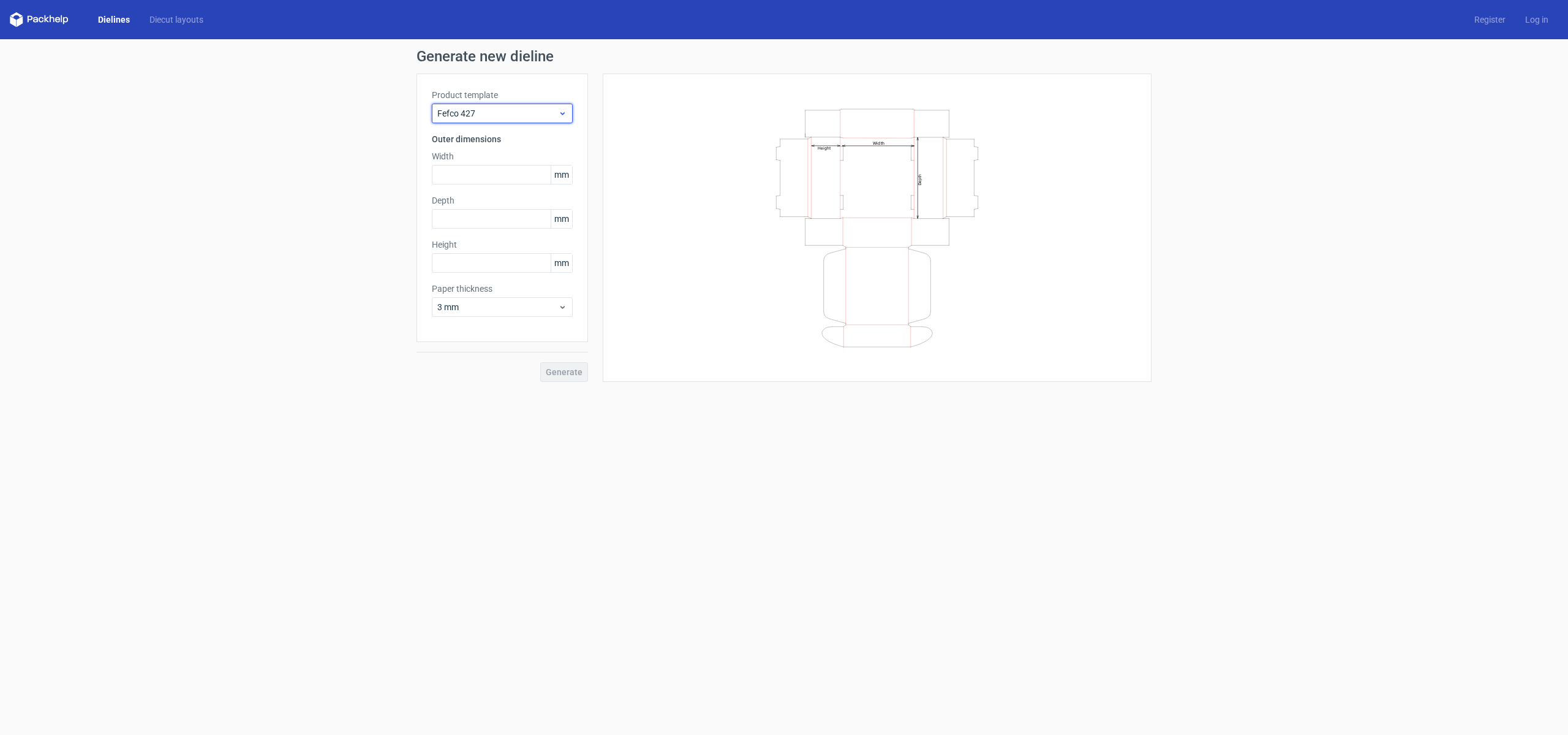
click at [534, 115] on span "Fefco 427" at bounding box center [497, 113] width 120 height 12
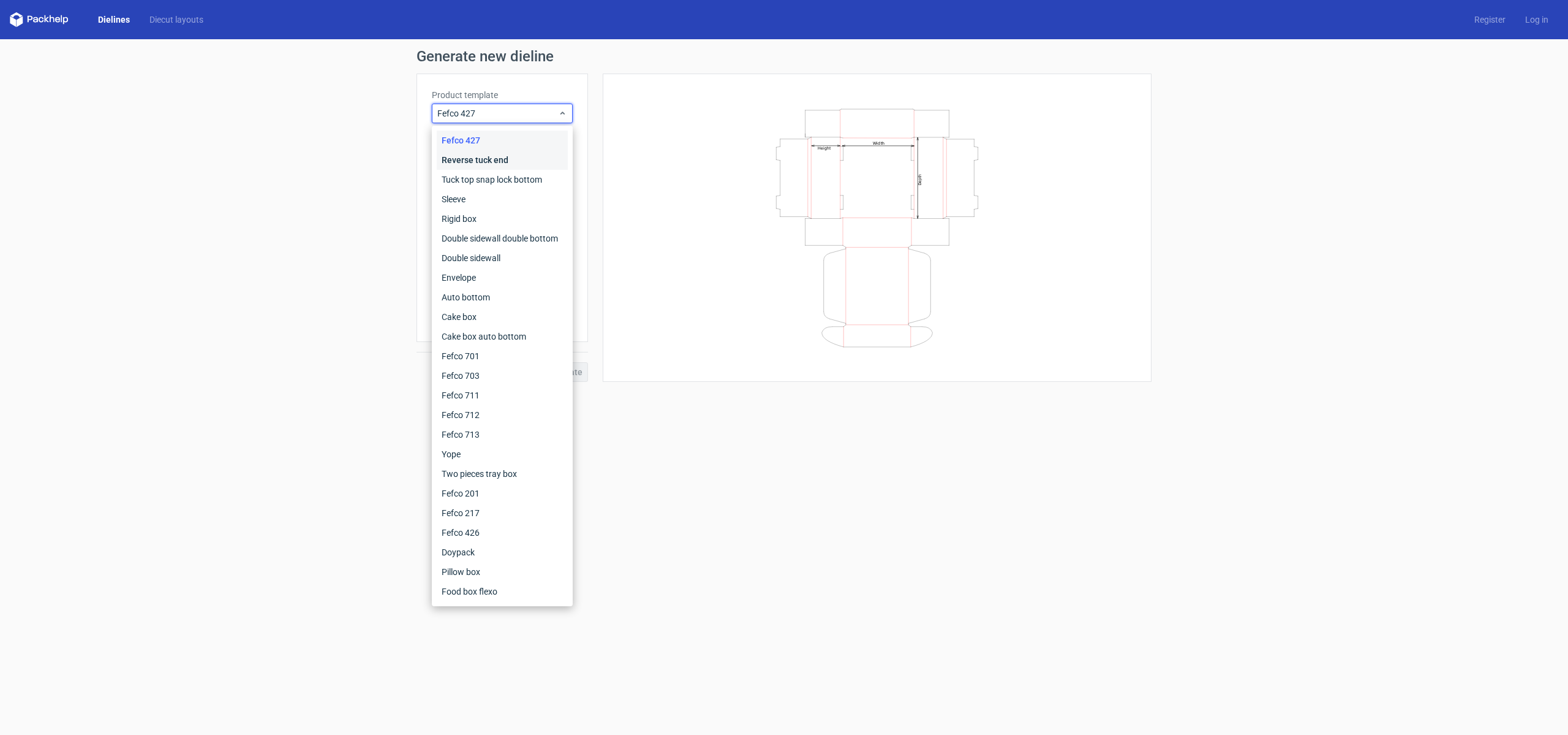
click at [526, 151] on div "Reverse tuck end" at bounding box center [502, 159] width 131 height 19
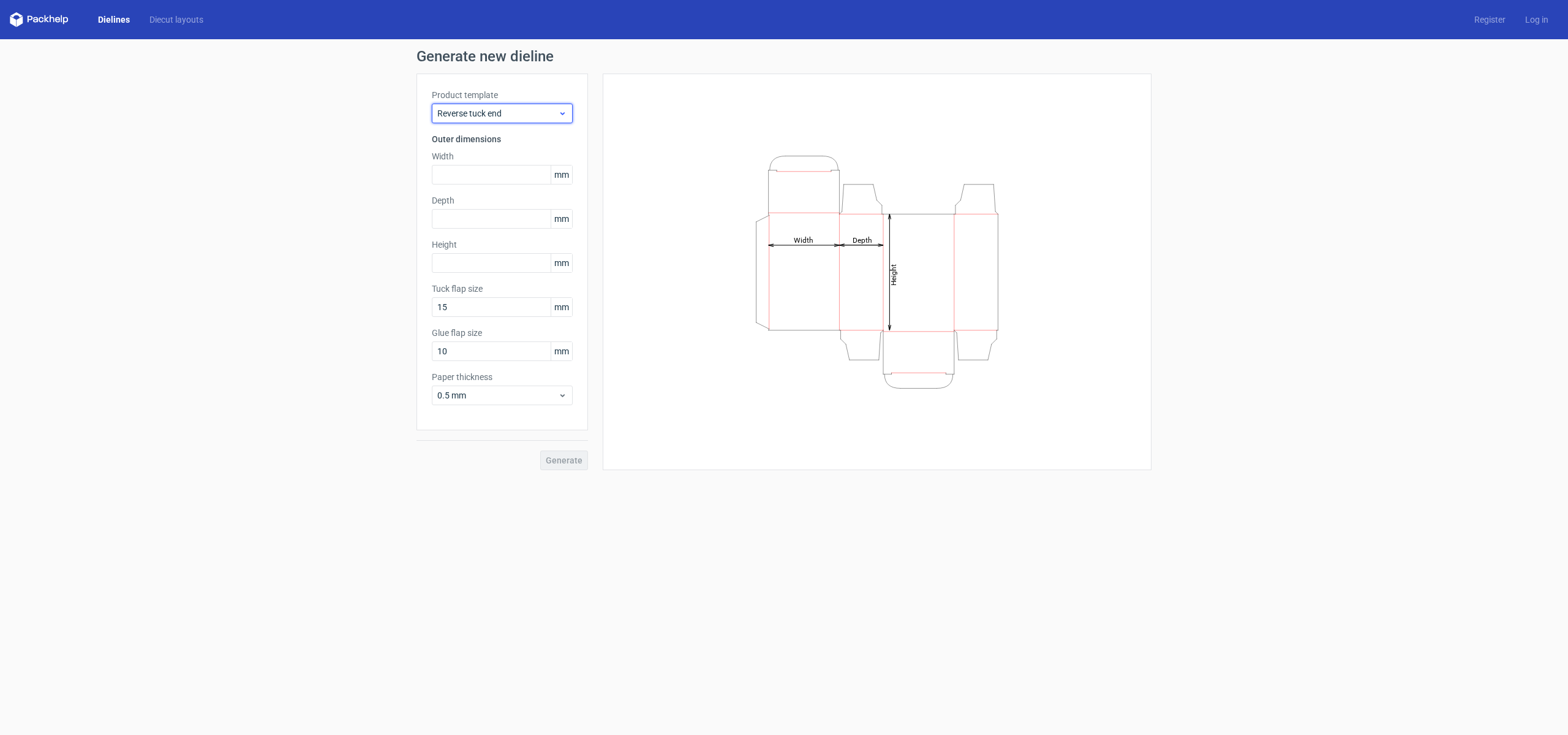
click at [533, 120] on div "Reverse tuck end" at bounding box center [502, 113] width 141 height 19
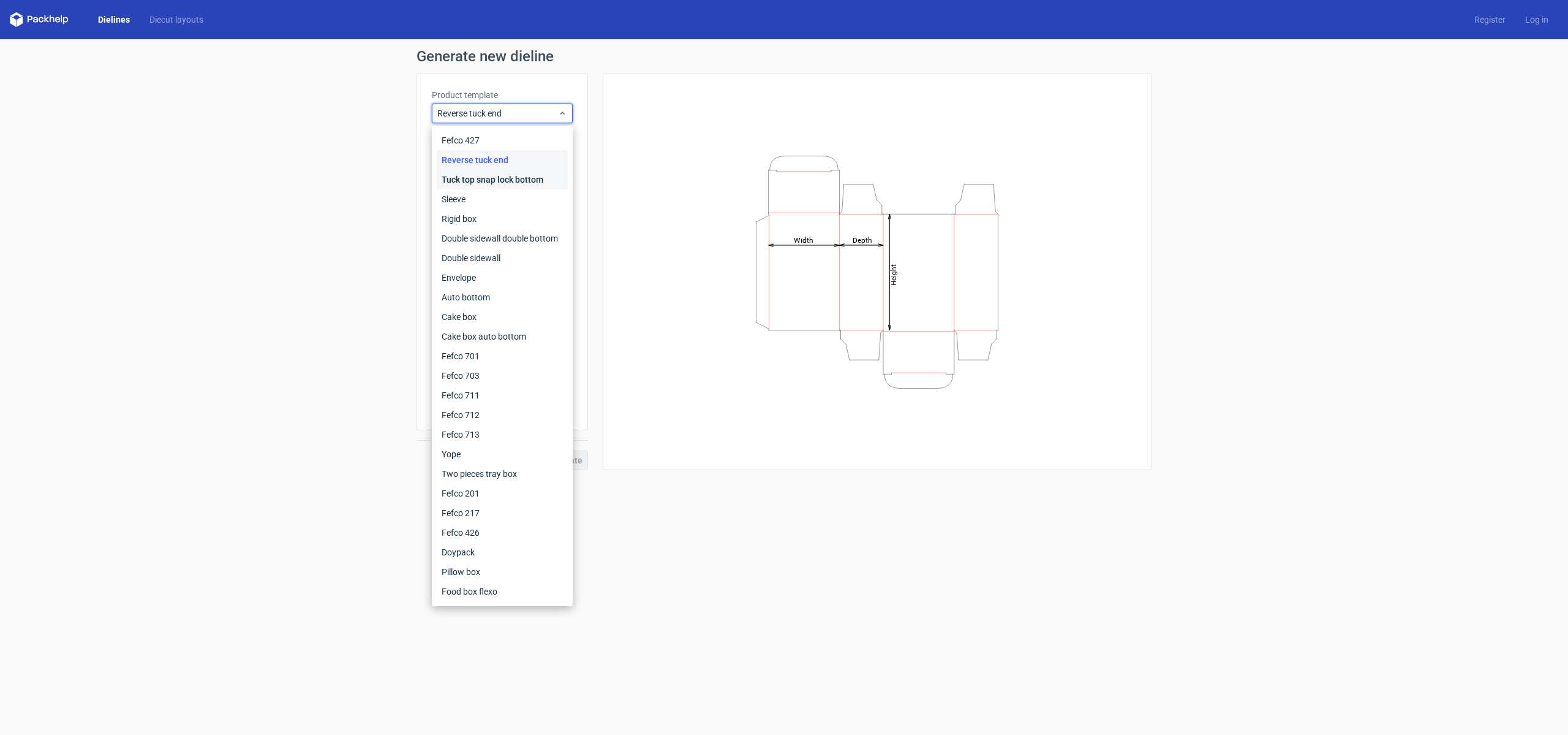
click at [508, 172] on div "Tuck top snap lock bottom" at bounding box center [502, 179] width 131 height 19
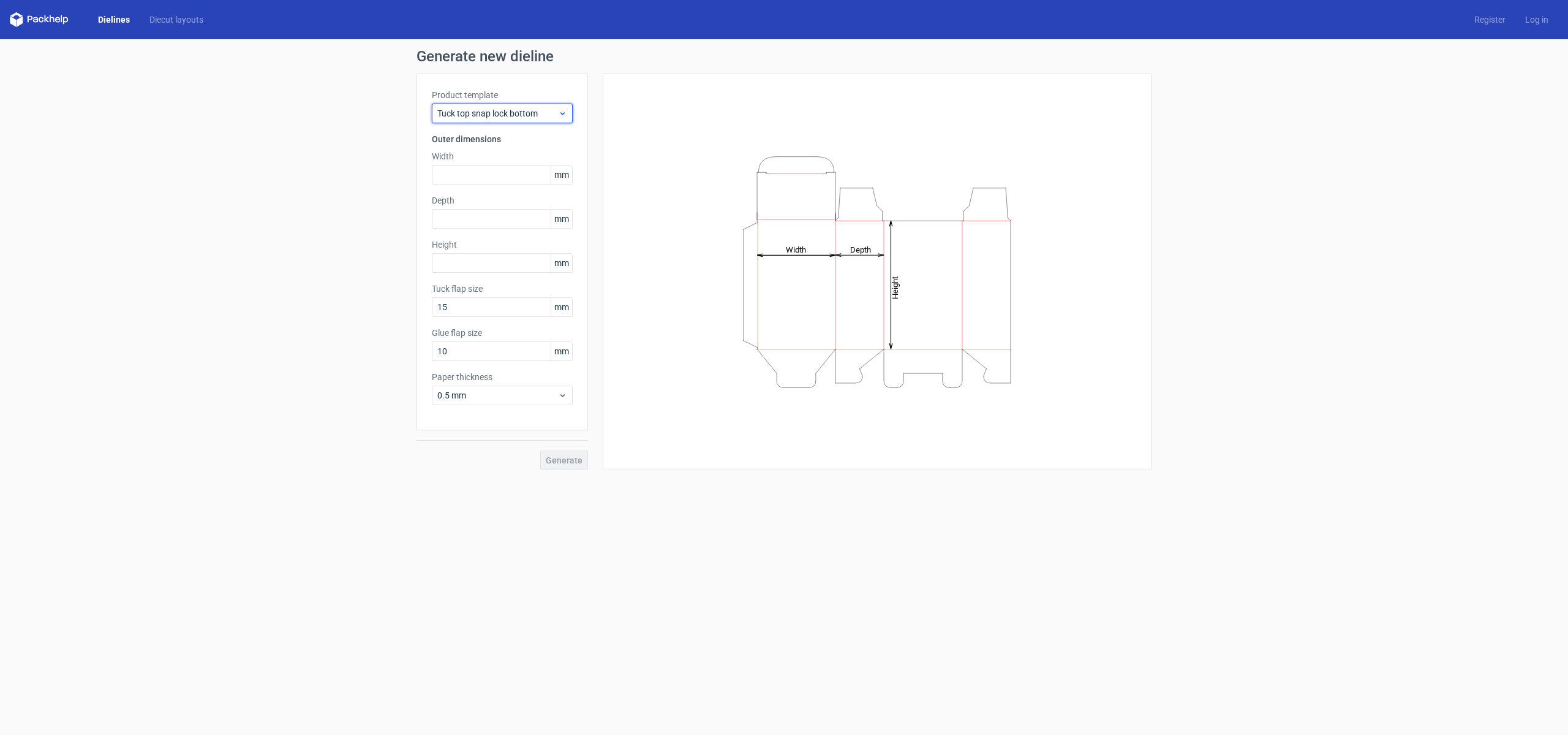
click at [504, 108] on span "Tuck top snap lock bottom" at bounding box center [497, 113] width 120 height 12
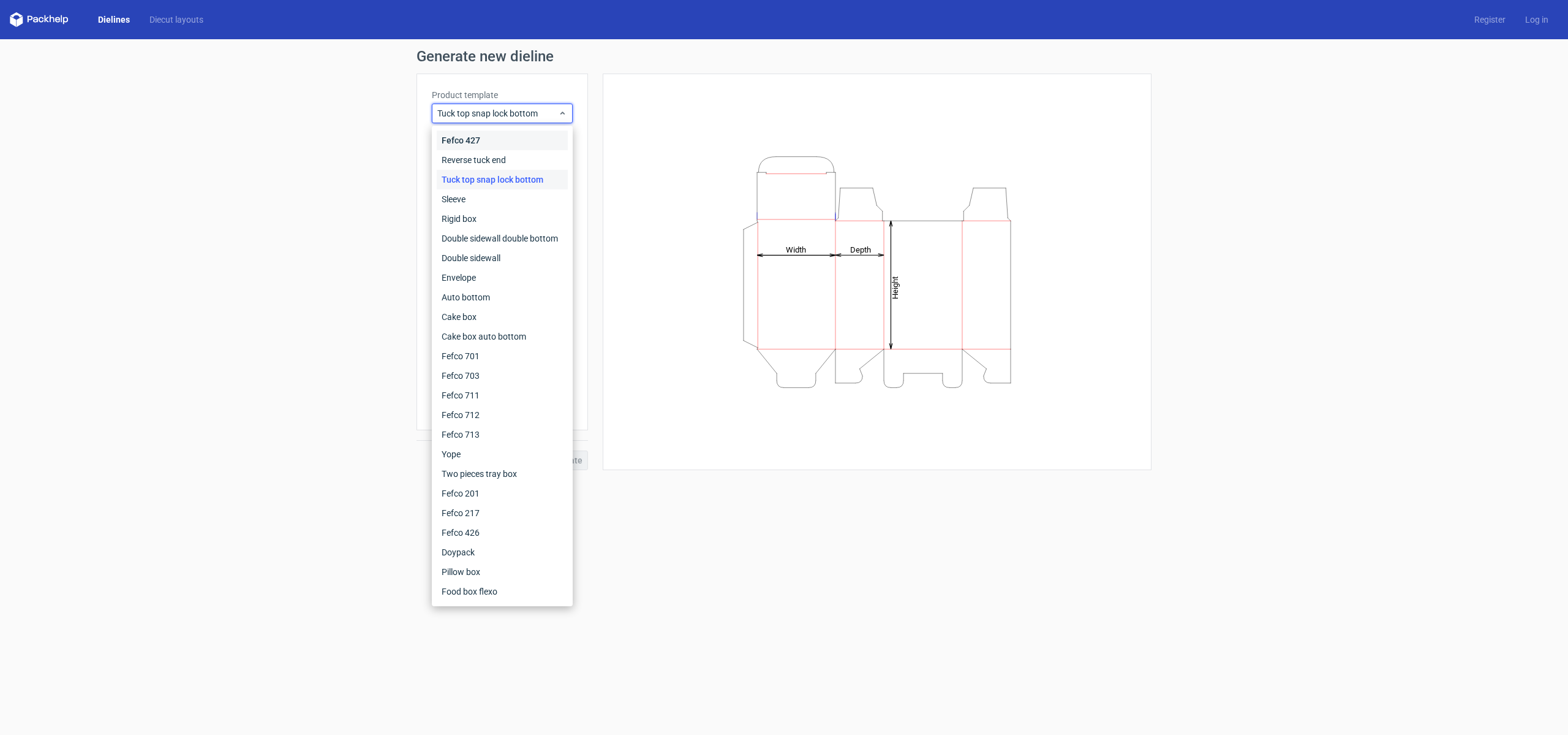
click at [502, 141] on div "Fefco 427" at bounding box center [502, 140] width 131 height 19
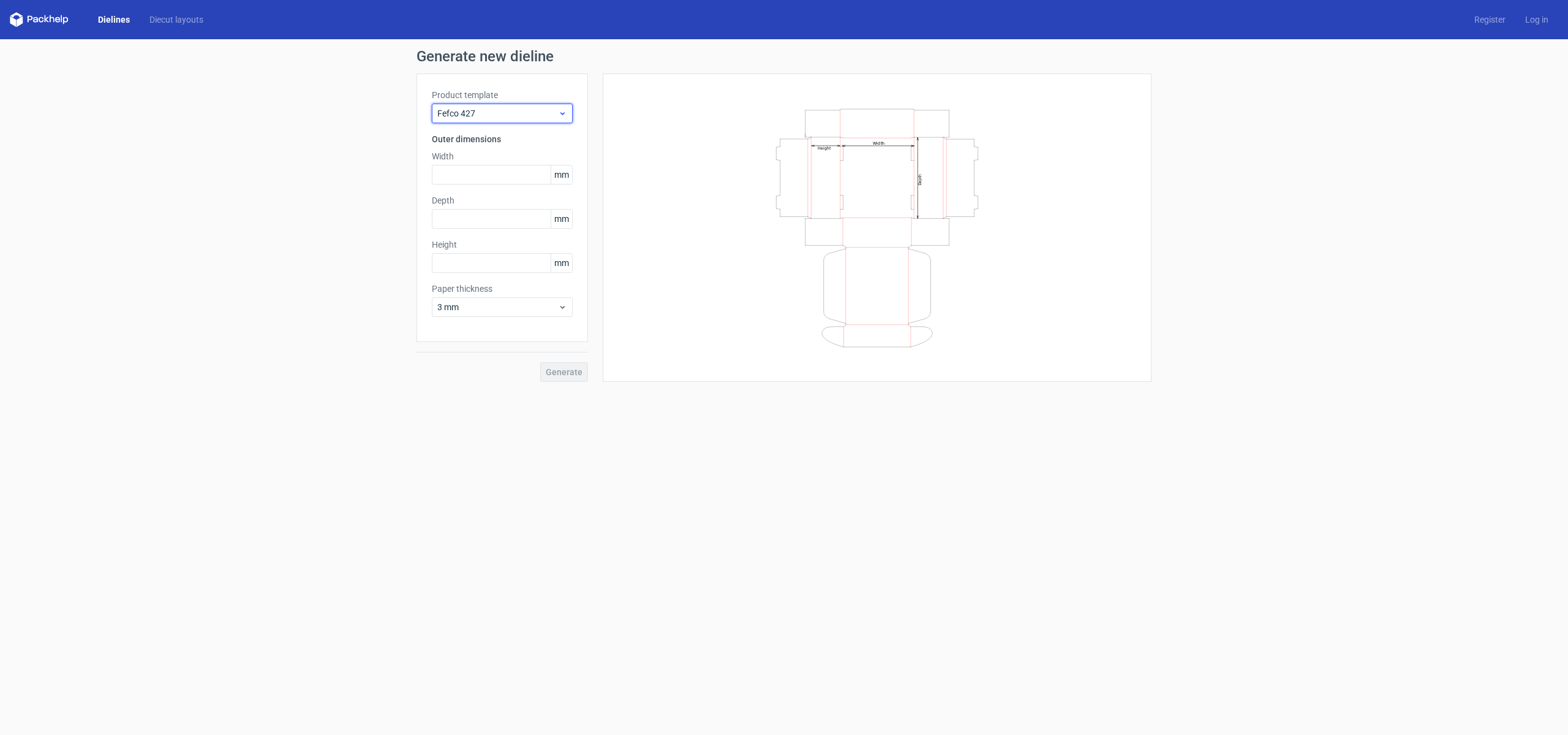
click at [502, 113] on span "Fefco 427" at bounding box center [497, 113] width 120 height 12
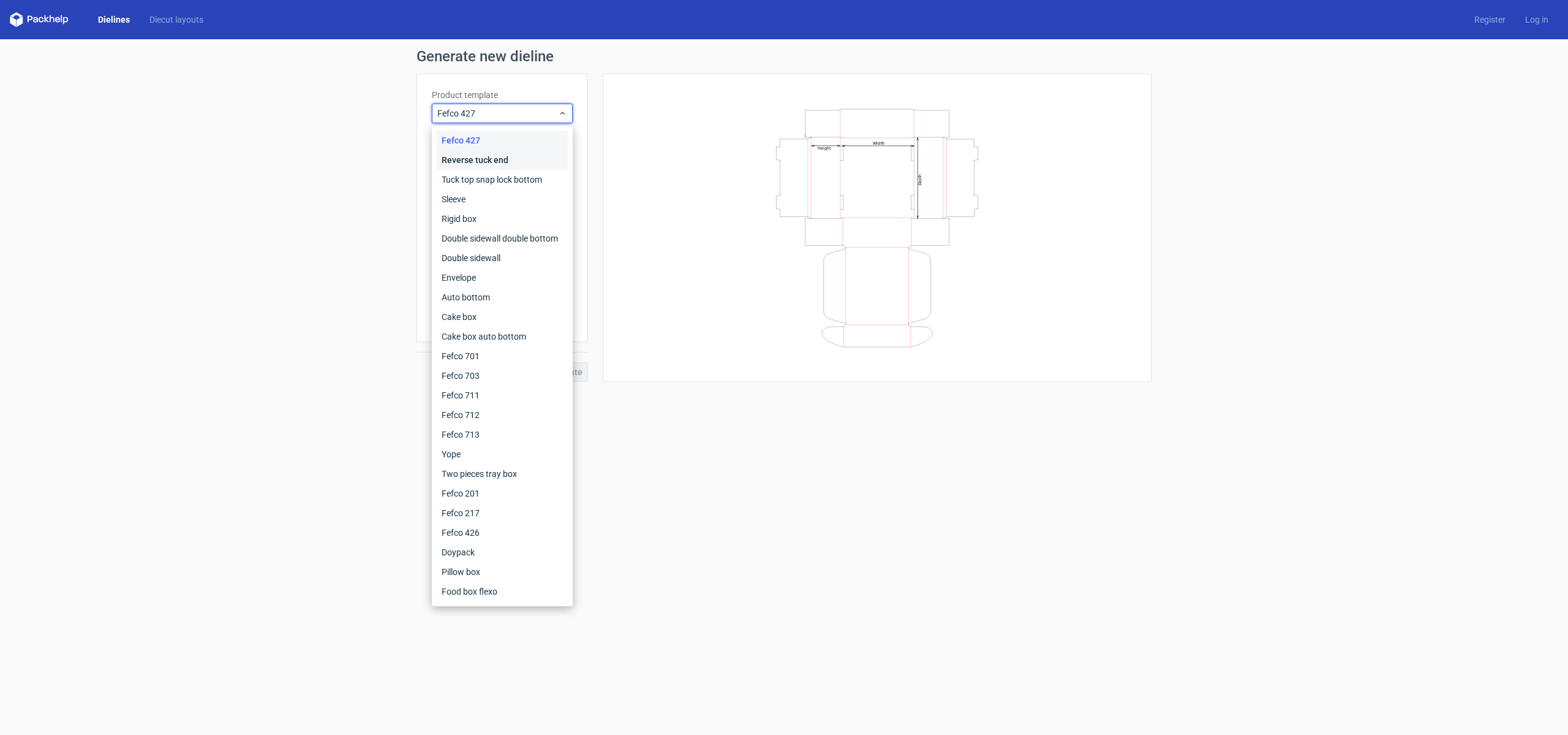
click at [519, 165] on div "Reverse tuck end" at bounding box center [502, 159] width 131 height 19
